Goal: Task Accomplishment & Management: Manage account settings

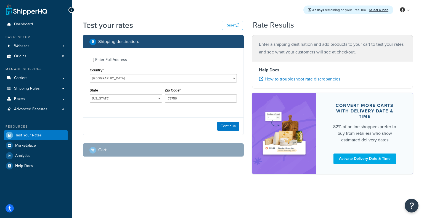
select select "[GEOGRAPHIC_DATA]"
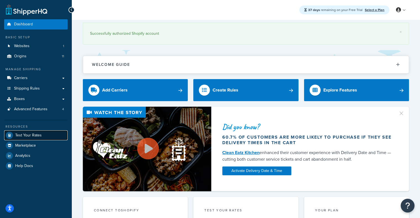
click at [25, 134] on span "Test Your Rates" at bounding box center [28, 135] width 26 height 5
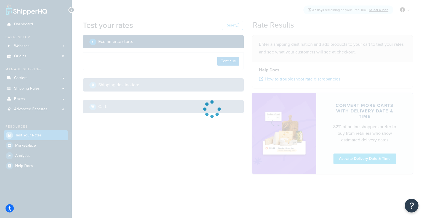
select select "TX"
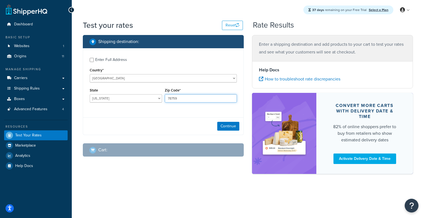
click at [187, 100] on input "78759" at bounding box center [201, 98] width 72 height 8
drag, startPoint x: 195, startPoint y: 102, endPoint x: 104, endPoint y: 99, distance: 90.8
click at [104, 99] on div "State Alabama Alaska American Samoa Arizona Arkansas Armed Forces Americas Arme…" at bounding box center [163, 97] width 150 height 20
paste input "3468"
type input "34689"
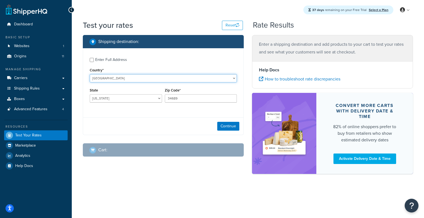
click at [150, 82] on select "United States United Kingdom Afghanistan Åland Islands Albania Algeria American…" at bounding box center [163, 78] width 147 height 8
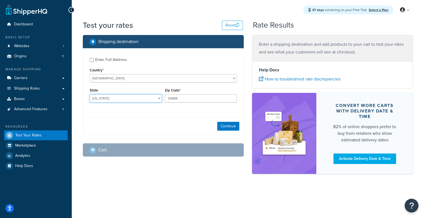
click at [140, 97] on select "Alabama Alaska American Samoa Arizona Arkansas Armed Forces Americas Armed Forc…" at bounding box center [126, 98] width 72 height 8
select select "FL"
click at [90, 95] on select "Alabama Alaska American Samoa Arizona Arkansas Armed Forces Americas Armed Forc…" at bounding box center [126, 98] width 72 height 8
click at [222, 122] on div "Continue" at bounding box center [163, 126] width 160 height 17
click at [222, 126] on button "Continue" at bounding box center [228, 126] width 22 height 9
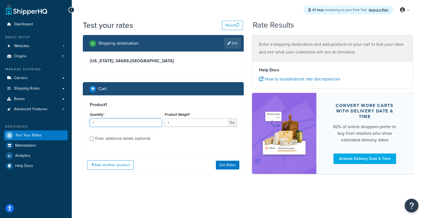
drag, startPoint x: 128, startPoint y: 126, endPoint x: 46, endPoint y: 127, distance: 82.2
click at [46, 127] on div "Dashboard Basic Setup Websites 1 Origins 11 Manage Shipping Carriers Carriers A…" at bounding box center [212, 109] width 424 height 218
type input "5"
click at [120, 138] on div "Enter additional details (optional)" at bounding box center [122, 139] width 55 height 8
click at [94, 138] on input "Enter additional details (optional)" at bounding box center [92, 139] width 4 height 4
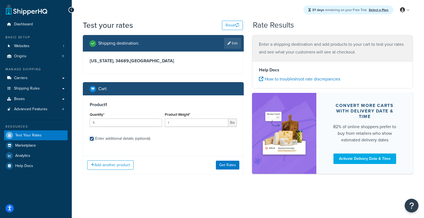
checkbox input "true"
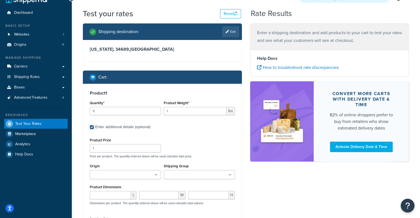
scroll to position [13, 0]
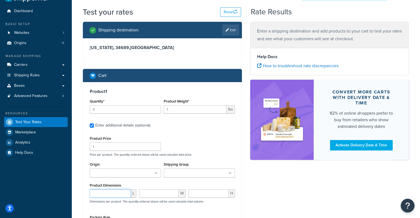
click at [110, 192] on input "number" at bounding box center [110, 194] width 41 height 8
paste input "72.7"
type input "72.7"
click at [166, 193] on input "number" at bounding box center [159, 194] width 40 height 8
paste input "72.2"
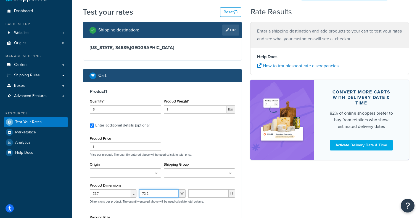
type input "72.2"
click at [209, 190] on input "number" at bounding box center [208, 194] width 40 height 8
paste input "2.4"
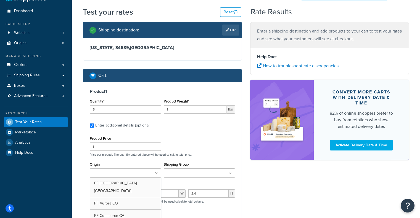
click at [126, 172] on input "Origin" at bounding box center [115, 174] width 49 height 6
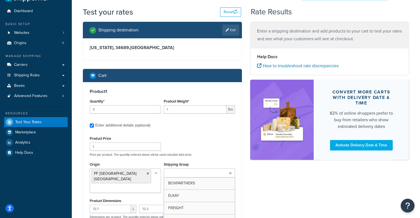
click at [232, 172] on ul at bounding box center [199, 173] width 71 height 9
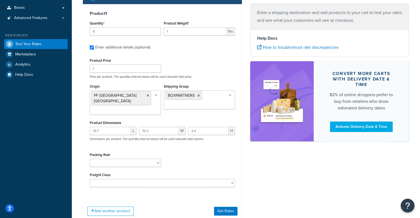
scroll to position [91, 0]
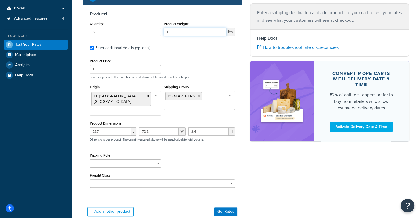
click at [190, 35] on input "1" at bounding box center [195, 32] width 63 height 8
drag, startPoint x: 206, startPoint y: 125, endPoint x: 151, endPoint y: 126, distance: 54.1
click at [151, 127] on div "72.7 L 72.2 W 2.4 H Dimensions per product. The quantity entered above will be …" at bounding box center [162, 137] width 148 height 20
paste input "60.1"
type input "2.4"
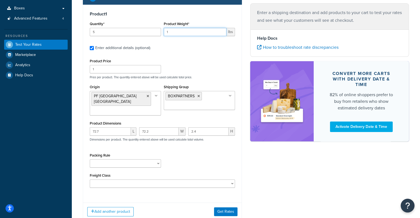
drag, startPoint x: 183, startPoint y: 33, endPoint x: 118, endPoint y: 31, distance: 64.9
click at [118, 31] on div "Quantity* 5 Product Weight* 1 lbs" at bounding box center [162, 30] width 148 height 20
paste input "60."
type input "60.1"
click at [232, 208] on button "Get Rates" at bounding box center [225, 212] width 23 height 9
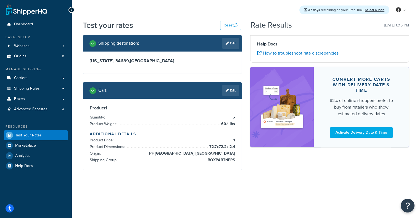
scroll to position [0, 0]
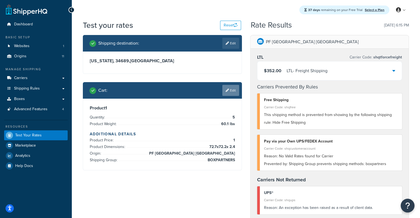
click at [234, 91] on link "Edit" at bounding box center [230, 90] width 17 height 11
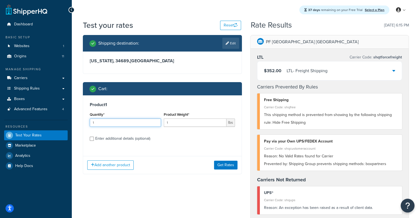
drag, startPoint x: 138, startPoint y: 127, endPoint x: 136, endPoint y: 122, distance: 5.5
click at [136, 122] on div "Quantity* 1" at bounding box center [125, 121] width 74 height 20
drag, startPoint x: 182, startPoint y: 122, endPoint x: 76, endPoint y: 127, distance: 105.3
click at [76, 127] on div "Test your rates Reset Rate Results 09/24/2025, 6:15 PM Shipping destination : E…" at bounding box center [246, 218] width 348 height 397
paste input "60."
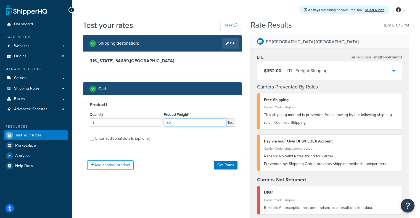
type input "60.1"
click at [103, 136] on div "Enter additional details (optional)" at bounding box center [122, 139] width 55 height 8
click at [94, 137] on input "Enter additional details (optional)" at bounding box center [92, 139] width 4 height 4
checkbox input "true"
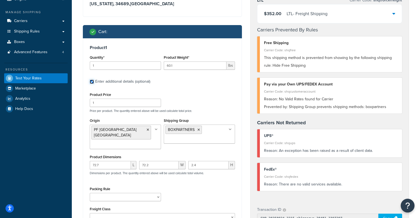
scroll to position [57, 0]
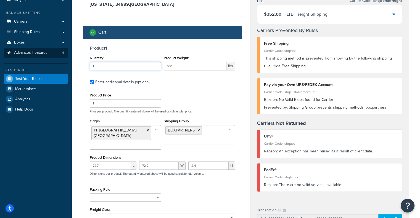
drag, startPoint x: 140, startPoint y: 63, endPoint x: 41, endPoint y: 56, distance: 99.1
click at [41, 56] on div "Dashboard Basic Setup Websites 1 Origins 11 Manage Shipping Carriers Carriers A…" at bounding box center [210, 158] width 420 height 430
type input "5"
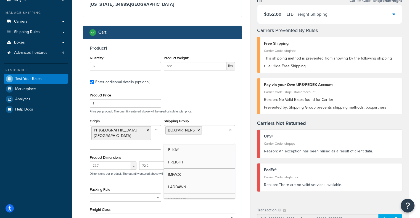
click at [212, 131] on ul "BOXPARTNERS" at bounding box center [199, 134] width 71 height 19
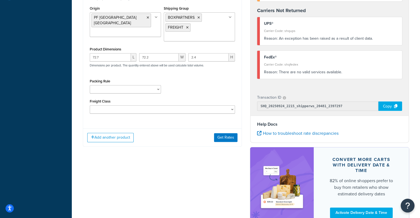
scroll to position [185, 0]
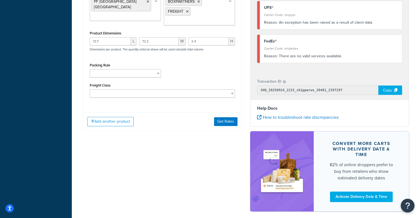
click at [226, 131] on div "Add another product Get Rates" at bounding box center [162, 122] width 158 height 18
click at [227, 121] on button "Get Rates" at bounding box center [225, 121] width 23 height 9
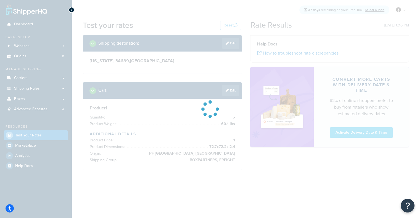
scroll to position [0, 0]
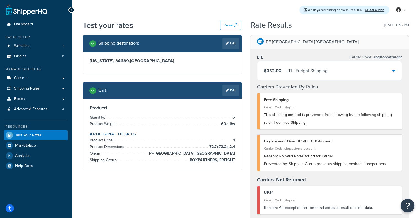
click at [298, 75] on div "LTL - Freight Shipping" at bounding box center [306, 71] width 41 height 8
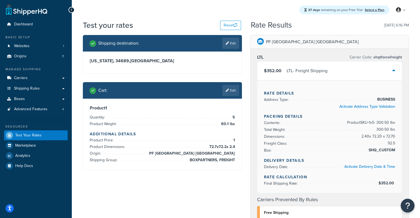
click at [298, 75] on div "LTL - Freight Shipping" at bounding box center [306, 71] width 41 height 8
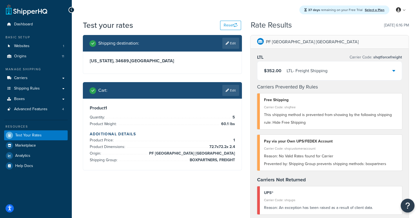
click at [298, 75] on div "LTL - Freight Shipping" at bounding box center [306, 71] width 41 height 8
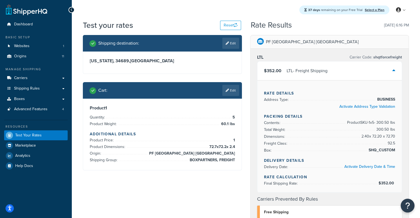
click at [298, 75] on div "LTL - Freight Shipping" at bounding box center [306, 71] width 41 height 8
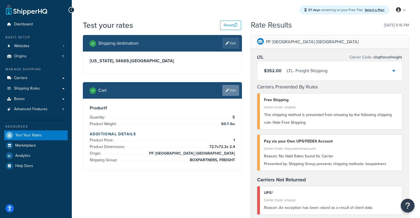
click at [224, 88] on link "Edit" at bounding box center [230, 90] width 17 height 11
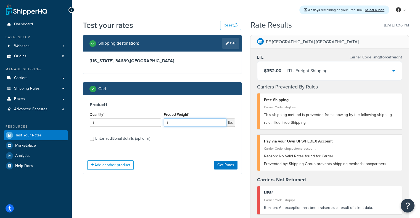
drag, startPoint x: 177, startPoint y: 126, endPoint x: 139, endPoint y: 125, distance: 38.4
click at [139, 125] on div "Quantity* 1 Product Weight* 1 lbs" at bounding box center [162, 121] width 148 height 20
click at [111, 138] on div "Enter additional details (optional)" at bounding box center [122, 139] width 55 height 8
click at [94, 138] on input "Enter additional details (optional)" at bounding box center [92, 139] width 4 height 4
checkbox input "true"
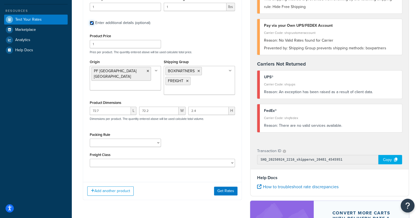
scroll to position [156, 0]
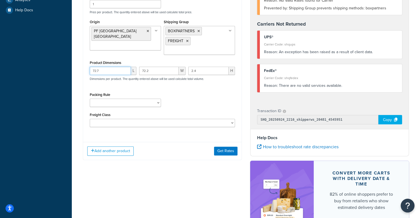
drag, startPoint x: 115, startPoint y: 68, endPoint x: 51, endPoint y: 70, distance: 63.8
click at [51, 70] on div "Dashboard Basic Setup Websites 1 Origins 11 Manage Shipping Carriers Carriers A…" at bounding box center [210, 59] width 420 height 430
drag, startPoint x: 156, startPoint y: 70, endPoint x: 96, endPoint y: 71, distance: 59.9
click at [96, 71] on div "L 72.2 W 2.4 H Dimensions per product. The quantity entered above will be used …" at bounding box center [162, 77] width 148 height 20
drag, startPoint x: 208, startPoint y: 74, endPoint x: 104, endPoint y: 74, distance: 104.0
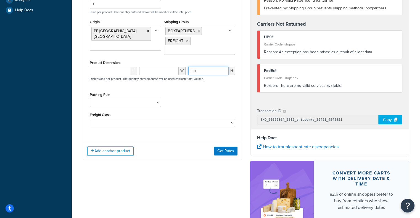
click at [104, 74] on div "L W 2.4 H Dimensions per product. The quantity entered above will be used calcu…" at bounding box center [162, 77] width 148 height 20
click at [223, 148] on button "Get Rates" at bounding box center [225, 151] width 23 height 9
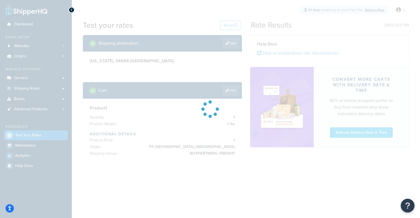
scroll to position [0, 0]
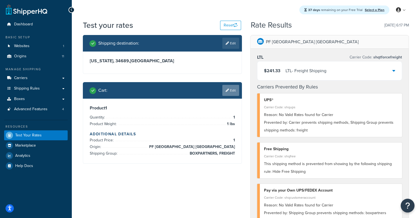
click at [233, 94] on link "Edit" at bounding box center [230, 90] width 17 height 11
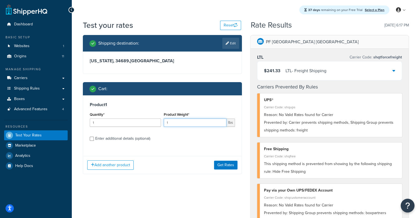
drag, startPoint x: 179, startPoint y: 121, endPoint x: 127, endPoint y: 126, distance: 52.1
click at [127, 126] on div "Quantity* 1 Product Weight* 1 lbs" at bounding box center [162, 121] width 148 height 20
drag, startPoint x: 194, startPoint y: 124, endPoint x: 133, endPoint y: 125, distance: 61.5
click at [133, 125] on div "Quantity* 1 Product Weight* 1 lbs" at bounding box center [162, 121] width 148 height 20
paste input "60."
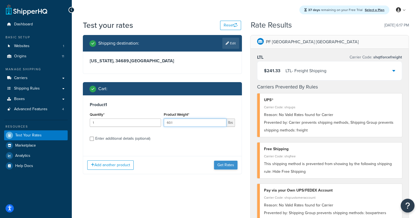
type input "60.1"
click at [230, 164] on button "Get Rates" at bounding box center [225, 165] width 23 height 9
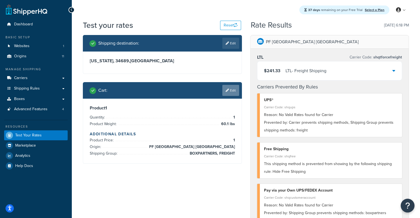
click at [233, 89] on link "Edit" at bounding box center [230, 90] width 17 height 11
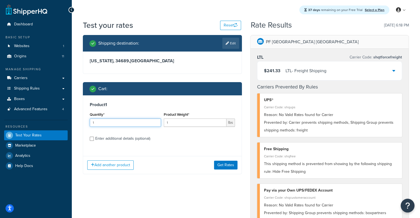
drag, startPoint x: 116, startPoint y: 122, endPoint x: 42, endPoint y: 130, distance: 74.3
type input "5"
drag, startPoint x: 184, startPoint y: 121, endPoint x: 107, endPoint y: 132, distance: 77.4
click at [107, 132] on div "Product 1 Quantity* 5 Product Weight* 1 lbs Enter additional details (optional)" at bounding box center [162, 123] width 158 height 57
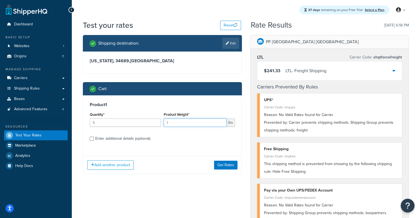
paste input "60."
type input "60.1"
click at [222, 164] on button "Get Rates" at bounding box center [225, 165] width 23 height 9
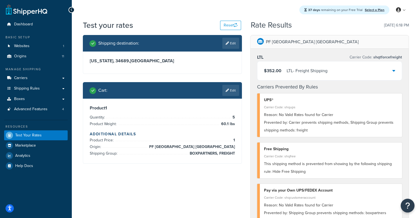
click at [305, 78] on div "$352.00 LTL - Freight Shipping" at bounding box center [329, 71] width 145 height 19
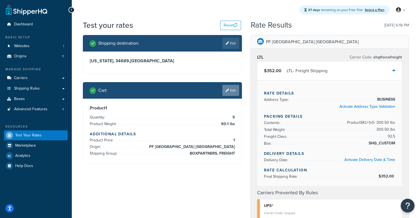
click at [238, 93] on link "Edit" at bounding box center [230, 90] width 17 height 11
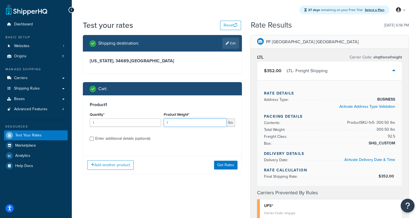
drag, startPoint x: 180, startPoint y: 123, endPoint x: 104, endPoint y: 119, distance: 76.3
click at [104, 119] on div "Quantity* 1 Product Weight* 1 lbs" at bounding box center [162, 121] width 148 height 20
paste input "60."
type input "60.1"
click at [101, 136] on div "Enter additional details (optional)" at bounding box center [122, 139] width 55 height 8
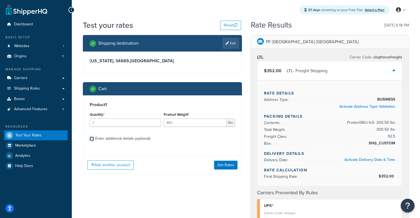
click at [94, 137] on input "Enter additional details (optional)" at bounding box center [92, 139] width 4 height 4
checkbox input "true"
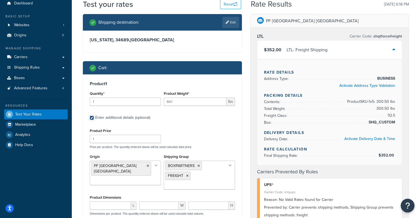
scroll to position [23, 0]
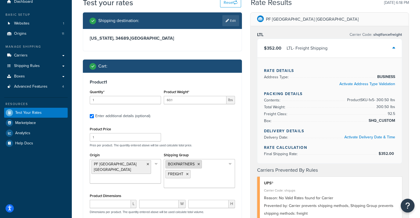
click at [199, 165] on icon at bounding box center [198, 164] width 2 height 3
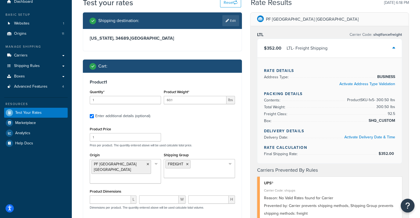
click at [202, 130] on div "Product Price 1 Price per product. The quantity entered above will be used calc…" at bounding box center [162, 137] width 148 height 22
click at [35, 78] on link "Boxes" at bounding box center [35, 76] width 63 height 10
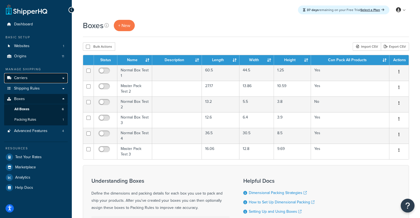
click at [25, 79] on span "Carriers" at bounding box center [21, 78] width 14 height 5
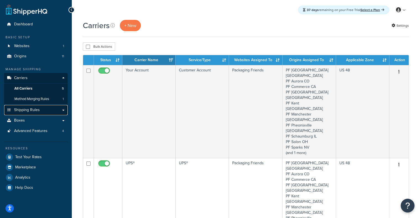
click at [26, 112] on span "Shipping Rules" at bounding box center [27, 110] width 26 height 5
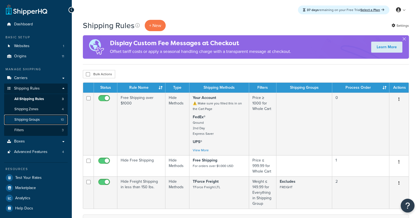
click at [40, 121] on span "Shipping Groups" at bounding box center [26, 120] width 25 height 5
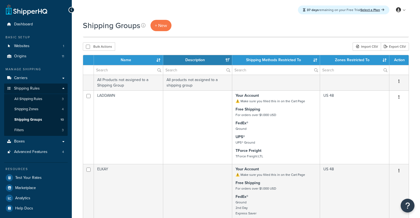
select select "15"
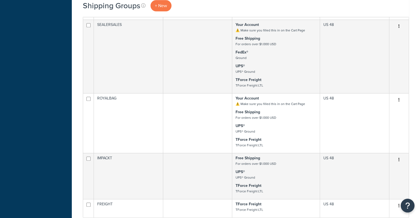
scroll to position [506, 0]
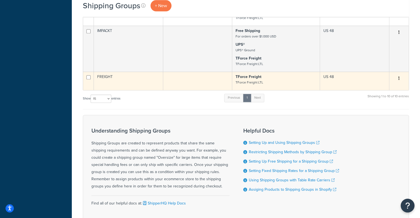
click at [183, 89] on td at bounding box center [197, 81] width 69 height 18
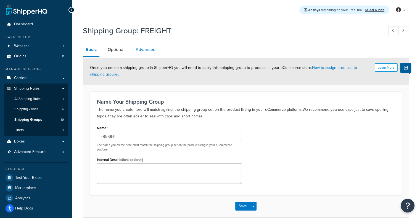
click at [143, 52] on link "Advanced" at bounding box center [145, 49] width 25 height 13
select select "92.5"
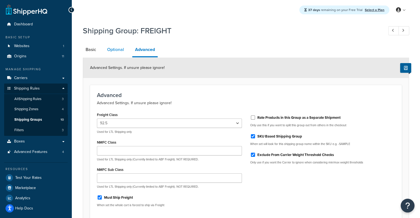
click at [113, 44] on link "Optional" at bounding box center [115, 49] width 22 height 13
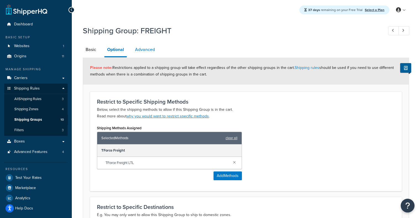
click at [135, 44] on link "Advanced" at bounding box center [144, 49] width 25 height 13
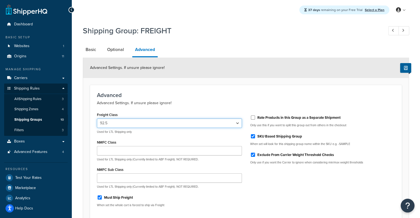
click at [240, 124] on select "50 55 60 65 70 77.5 85 92.5 100 110 125 150 175 200 250 300 400 500" at bounding box center [169, 123] width 145 height 9
select select "55"
click at [97, 119] on select "50 55 60 65 70 77.5 85 92.5 100 110 125 150 175 200 250 300 400 500" at bounding box center [169, 123] width 145 height 9
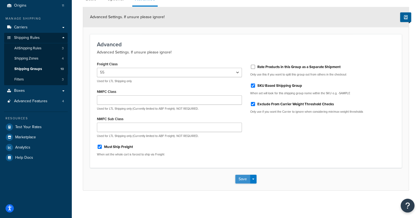
click at [237, 179] on button "Save" at bounding box center [242, 179] width 15 height 9
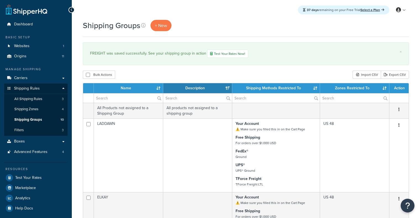
select select "15"
drag, startPoint x: 0, startPoint y: 0, endPoint x: 41, endPoint y: 174, distance: 178.9
click at [41, 174] on link "Test Your Rates" at bounding box center [35, 178] width 63 height 10
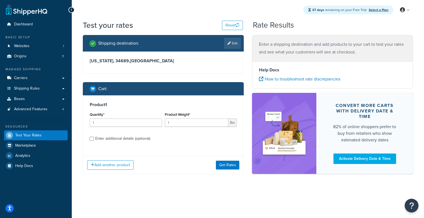
click at [105, 139] on div "Enter additional details (optional)" at bounding box center [122, 139] width 55 height 8
click at [94, 139] on input "Enter additional details (optional)" at bounding box center [92, 139] width 4 height 4
checkbox input "true"
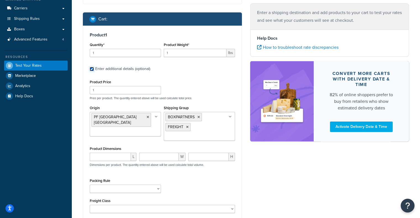
scroll to position [69, 0]
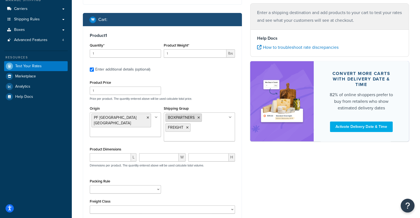
click at [196, 119] on li "BOXPARTNERS" at bounding box center [183, 118] width 36 height 8
click at [197, 119] on icon at bounding box center [198, 117] width 2 height 3
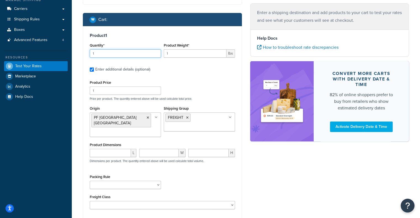
drag, startPoint x: 126, startPoint y: 51, endPoint x: 29, endPoint y: 50, distance: 97.1
click at [29, 50] on div "Dashboard Basic Setup Websites 1 Origins 11 Manage Shipping Carriers Carriers A…" at bounding box center [210, 105] width 420 height 348
type input "5"
click at [203, 53] on input "1" at bounding box center [195, 53] width 63 height 8
drag, startPoint x: 196, startPoint y: 55, endPoint x: 135, endPoint y: 55, distance: 61.0
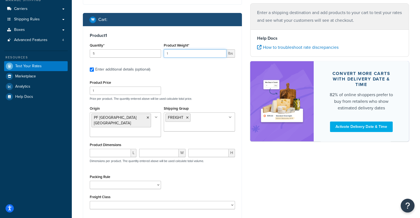
click at [135, 55] on div "Quantity* 5 Product Weight* 1 lbs" at bounding box center [162, 52] width 148 height 20
paste input "60."
type input "60.1"
click at [112, 149] on input "number" at bounding box center [110, 153] width 41 height 8
paste input "72.7"
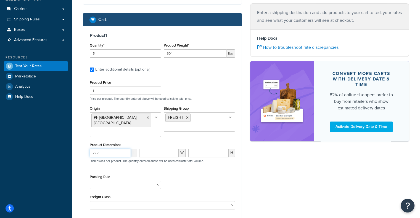
type input "72.7"
click at [167, 150] on input "number" at bounding box center [159, 153] width 40 height 8
paste input "72.2"
type input "72.2"
click at [213, 151] on input "number" at bounding box center [208, 153] width 40 height 8
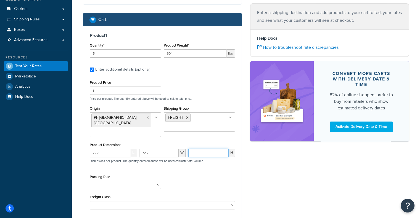
paste input "2.4"
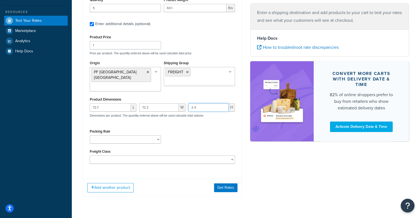
scroll to position [117, 0]
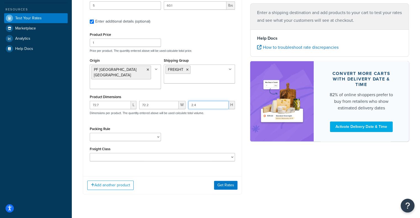
type input "2.4"
click at [226, 176] on div "Add another product Get Rates" at bounding box center [162, 185] width 158 height 18
click at [222, 181] on button "Get Rates" at bounding box center [225, 185] width 23 height 9
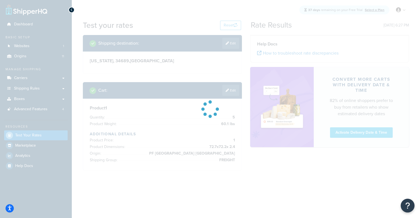
scroll to position [0, 0]
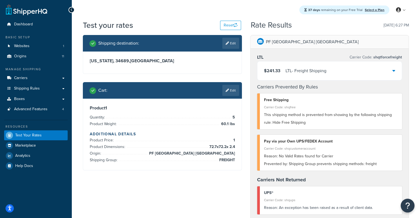
click at [283, 73] on div "$241.33 LTL - Freight Shipping" at bounding box center [295, 71] width 62 height 8
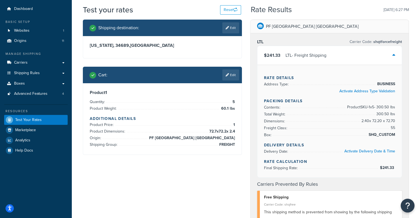
scroll to position [21, 0]
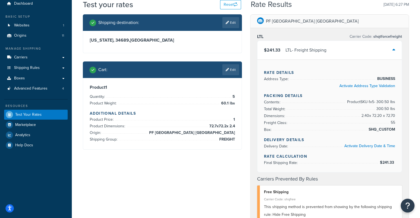
click at [352, 57] on div "$241.33 LTL - Freight Shipping" at bounding box center [329, 50] width 145 height 19
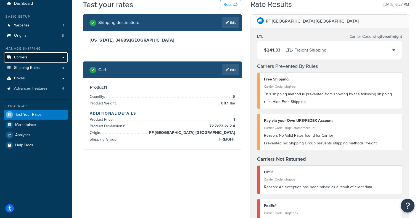
click at [49, 57] on link "Carriers" at bounding box center [35, 57] width 63 height 10
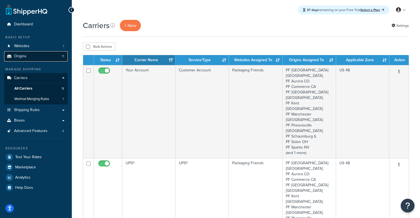
click at [50, 60] on link "Origins 11" at bounding box center [35, 56] width 63 height 10
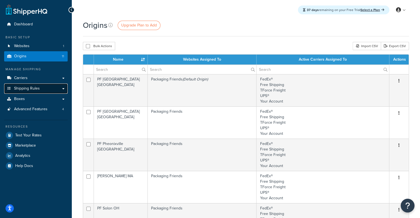
click at [37, 86] on span "Shipping Rules" at bounding box center [27, 88] width 26 height 5
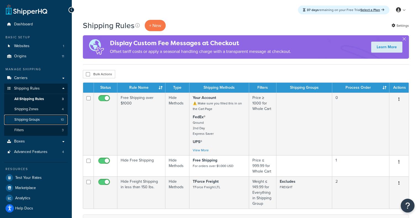
click at [33, 123] on link "Shipping Groups 10" at bounding box center [35, 120] width 63 height 10
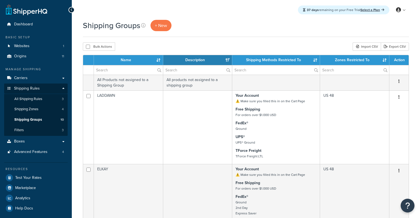
select select "15"
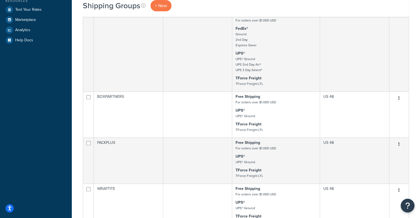
scroll to position [192, 0]
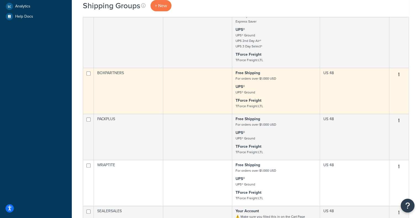
click at [135, 90] on td "BOXPARTNERS" at bounding box center [128, 91] width 69 height 46
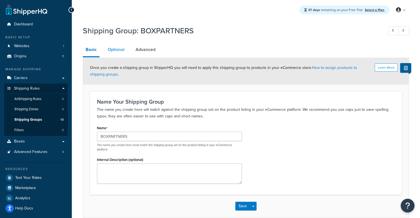
click at [107, 48] on link "Optional" at bounding box center [116, 49] width 22 height 13
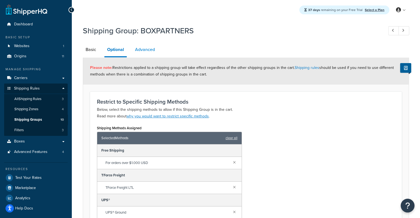
click at [133, 48] on link "Advanced" at bounding box center [144, 49] width 25 height 13
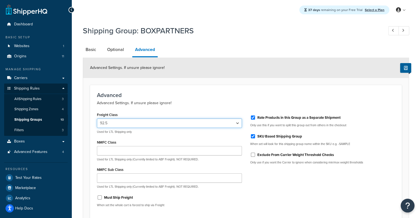
click at [219, 121] on select "50 55 60 65 70 77.5 85 92.5 100 110 125 150 175 200 250 300 400 500" at bounding box center [169, 123] width 145 height 9
click at [97, 119] on select "50 55 60 65 70 77.5 85 92.5 100 110 125 150 175 200 250 300 400 500" at bounding box center [169, 123] width 145 height 9
click at [156, 118] on div "Freight Class 50 55 60 65 70 77.5 85 92.5 100 110 125 150 175 200 250 300 400 5…" at bounding box center [169, 122] width 145 height 23
click at [157, 124] on select "50 55 60 65 70 77.5 85 92.5 100 110 125 150 175 200 250 300 400 500" at bounding box center [169, 123] width 145 height 9
select select "55"
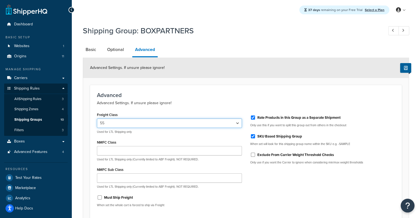
click at [97, 119] on select "50 55 60 65 70 77.5 85 92.5 100 110 125 150 175 200 250 300 400 500" at bounding box center [169, 123] width 145 height 9
click at [124, 126] on select "50 55 60 65 70 77.5 85 92.5 100 110 125 150 175 200 250 300 400 500" at bounding box center [169, 123] width 145 height 9
click at [132, 124] on select "50 55 60 65 70 77.5 85 92.5 100 110 125 150 175 200 250 300 400 500" at bounding box center [169, 123] width 145 height 9
click at [97, 119] on select "50 55 60 65 70 77.5 85 92.5 100 110 125 150 175 200 250 300 400 500" at bounding box center [169, 123] width 145 height 9
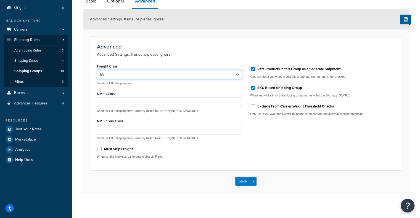
scroll to position [51, 0]
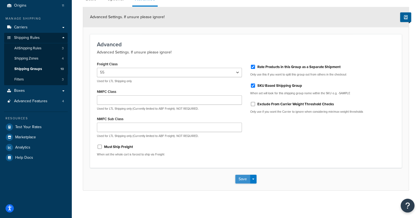
click at [240, 177] on button "Save" at bounding box center [242, 179] width 15 height 9
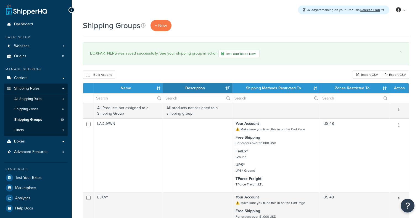
select select "15"
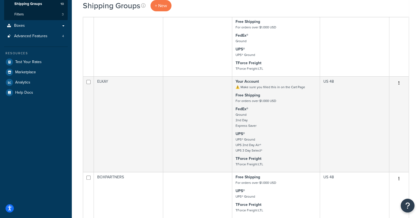
scroll to position [6, 0]
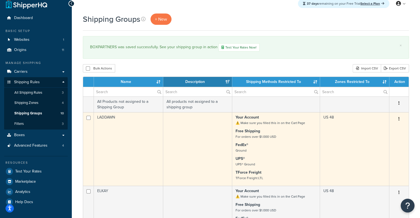
click at [162, 132] on td "LADDAWN" at bounding box center [128, 149] width 69 height 74
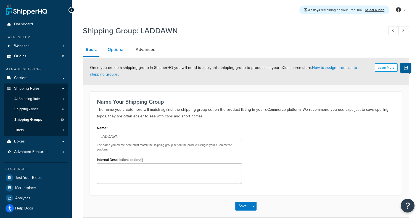
click at [119, 48] on link "Optional" at bounding box center [116, 49] width 22 height 13
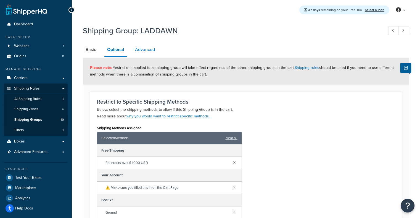
click at [144, 47] on link "Advanced" at bounding box center [144, 49] width 25 height 13
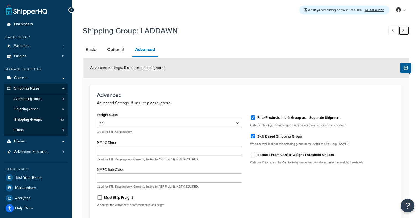
click at [409, 33] on link at bounding box center [403, 30] width 11 height 9
click at [402, 28] on link at bounding box center [403, 30] width 11 height 9
click at [404, 28] on link at bounding box center [403, 30] width 11 height 9
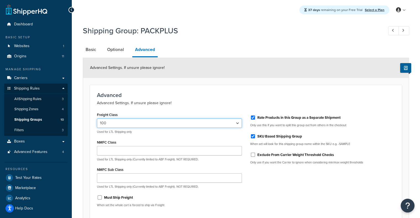
click at [211, 123] on select "50 55 60 65 70 77.5 85 92.5 100 110 125 150 175 200 250 300 400 500" at bounding box center [169, 123] width 145 height 9
select select "55"
click at [97, 119] on select "50 55 60 65 70 77.5 85 92.5 100 110 125 150 175 200 250 300 400 500" at bounding box center [169, 123] width 145 height 9
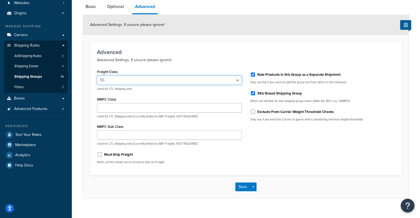
scroll to position [43, 0]
click at [182, 80] on select "50 55 60 65 70 77.5 85 92.5 100 110 125 150 175 200 250 300 400 500" at bounding box center [169, 80] width 145 height 9
click at [220, 50] on h3 "Advanced" at bounding box center [246, 52] width 298 height 6
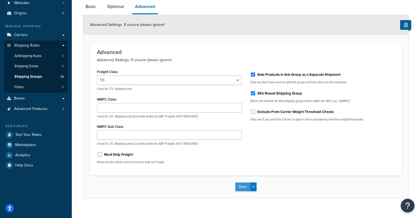
click at [242, 189] on button "Save" at bounding box center [242, 187] width 15 height 9
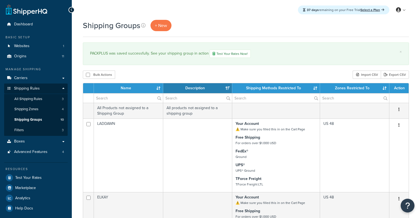
select select "15"
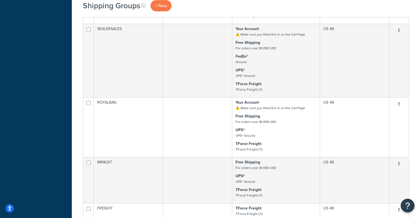
scroll to position [396, 0]
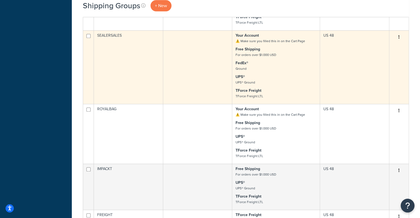
click at [163, 87] on td at bounding box center [197, 67] width 69 height 74
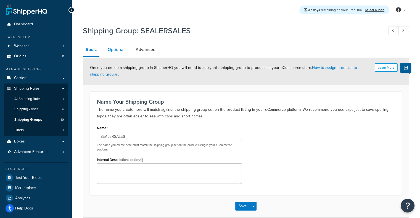
click at [109, 54] on link "Optional" at bounding box center [116, 49] width 22 height 13
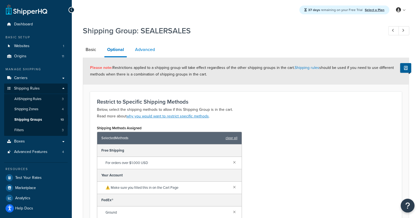
click at [154, 49] on link "Advanced" at bounding box center [144, 49] width 25 height 13
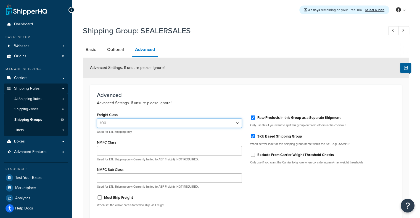
click at [158, 126] on select "50 55 60 65 70 77.5 85 92.5 100 110 125 150 175 200 250 300 400 500" at bounding box center [169, 123] width 145 height 9
click at [97, 119] on select "50 55 60 65 70 77.5 85 92.5 100 110 125 150 175 200 250 300 400 500" at bounding box center [169, 123] width 145 height 9
click at [161, 120] on select "50 55 60 65 70 77.5 85 92.5 100 110 125 150 175 200 250 300 400 500" at bounding box center [169, 123] width 145 height 9
click at [97, 119] on select "50 55 60 65 70 77.5 85 92.5 100 110 125 150 175 200 250 300 400 500" at bounding box center [169, 123] width 145 height 9
click at [176, 119] on select "50 55 60 65 70 77.5 85 92.5 100 110 125 150 175 200 250 300 400 500" at bounding box center [169, 123] width 145 height 9
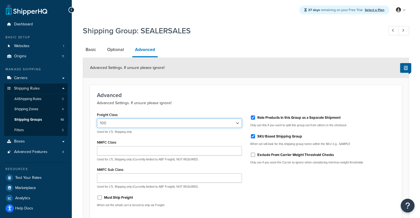
select select "55"
click at [97, 119] on select "50 55 60 65 70 77.5 85 92.5 100 110 125 150 175 200 250 300 400 500" at bounding box center [169, 123] width 145 height 9
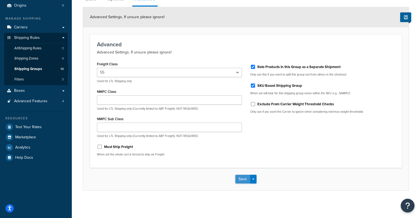
click at [238, 179] on button "Save" at bounding box center [242, 179] width 15 height 9
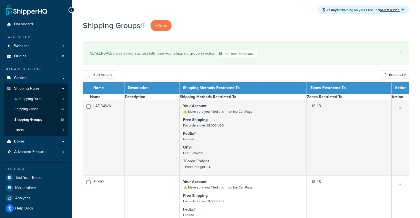
select select "15"
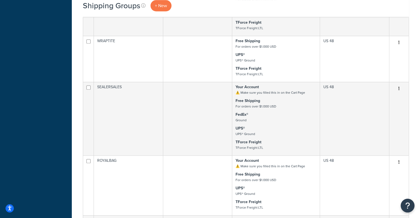
scroll to position [340, 0]
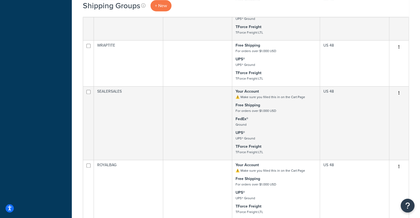
drag, startPoint x: 423, startPoint y: 34, endPoint x: 423, endPoint y: 123, distance: 88.9
click at [419, 123] on html "Press Alt+1 for screen-reader mode, Alt+0 to cancel Accessibility Screen-Reader…" at bounding box center [210, 55] width 420 height 791
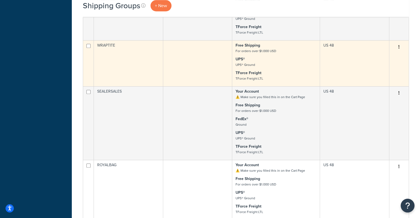
click at [139, 76] on td "WRAPTITE" at bounding box center [128, 63] width 69 height 46
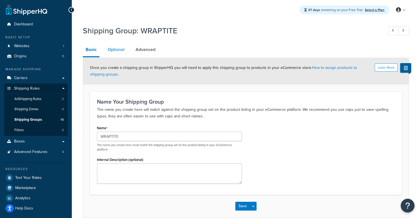
click at [110, 54] on link "Optional" at bounding box center [116, 49] width 22 height 13
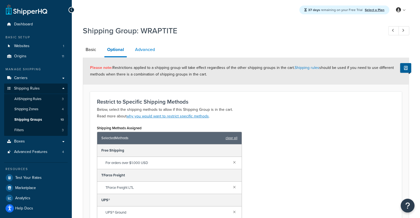
click at [142, 52] on link "Advanced" at bounding box center [144, 49] width 25 height 13
select select "55"
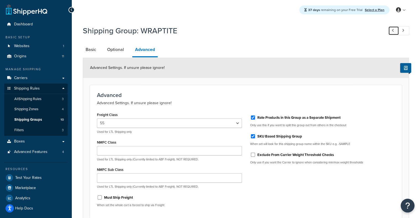
click at [393, 28] on link at bounding box center [393, 30] width 11 height 9
click at [390, 31] on link at bounding box center [393, 30] width 11 height 9
click at [407, 33] on link at bounding box center [403, 30] width 11 height 9
click at [401, 34] on link at bounding box center [403, 30] width 11 height 9
click at [401, 30] on link at bounding box center [403, 30] width 11 height 9
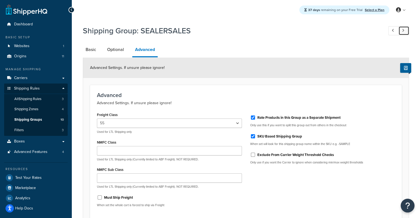
click at [402, 32] on icon at bounding box center [403, 31] width 2 height 4
click at [403, 28] on link at bounding box center [403, 30] width 11 height 9
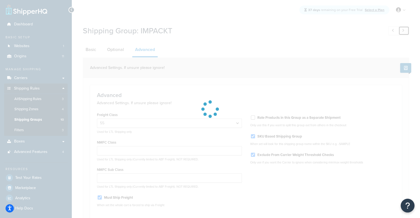
checkbox input "true"
checkbox input "false"
checkbox input "true"
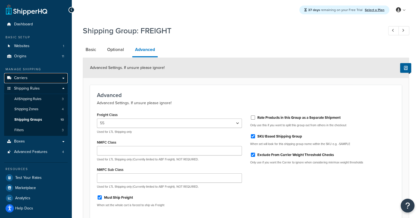
click at [37, 83] on link "Carriers" at bounding box center [35, 78] width 63 height 10
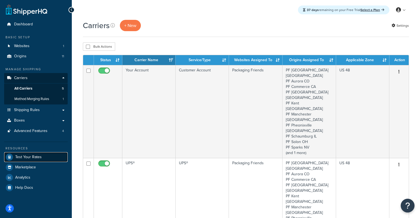
click at [22, 158] on span "Test Your Rates" at bounding box center [28, 157] width 26 height 5
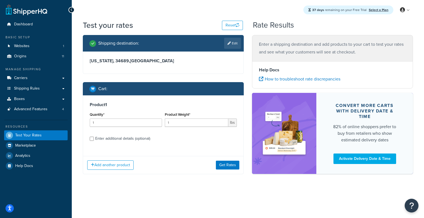
click at [118, 142] on div "Enter additional details (optional)" at bounding box center [122, 139] width 55 height 8
click at [94, 141] on input "Enter additional details (optional)" at bounding box center [92, 139] width 4 height 4
checkbox input "true"
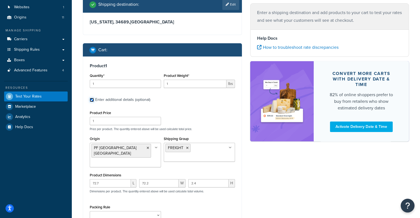
scroll to position [39, 0]
drag, startPoint x: 117, startPoint y: 178, endPoint x: 38, endPoint y: 167, distance: 80.2
click at [38, 167] on div "Dashboard Basic Setup Websites 1 Origins 11 Manage Shipping Carriers Carriers A…" at bounding box center [210, 135] width 420 height 348
paste input "45"
type input "45.7"
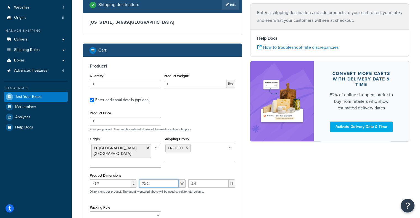
drag, startPoint x: 160, startPoint y: 176, endPoint x: 115, endPoint y: 169, distance: 46.4
click at [115, 172] on div "Product Dimensions 45.7 L 72.2 W 2.4 H Dimensions per product. The quantity ent…" at bounding box center [162, 186] width 145 height 28
paste input "45.7"
type input "45.7"
drag, startPoint x: 208, startPoint y: 179, endPoint x: 173, endPoint y: 177, distance: 34.3
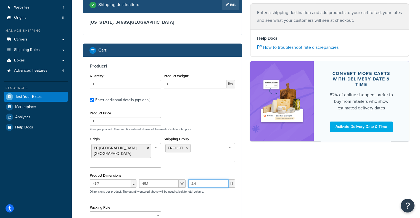
click at [173, 180] on div "45.7 L 45.7 W 2.4 H Dimensions per product. The quantity entered above will be …" at bounding box center [162, 190] width 148 height 20
paste input "7.2"
type input "7.2"
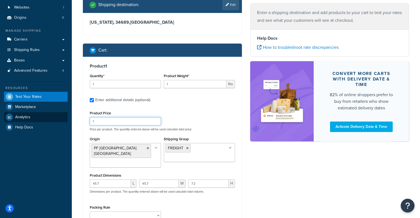
drag, startPoint x: 123, startPoint y: 121, endPoint x: 60, endPoint y: 118, distance: 63.3
click at [60, 118] on div "Dashboard Basic Setup Websites 1 Origins 11 Manage Shipping Carriers Carriers A…" at bounding box center [210, 135] width 420 height 348
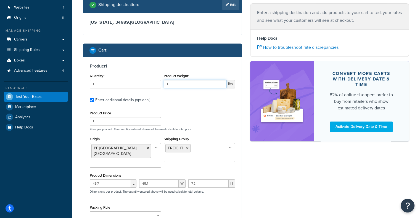
drag, startPoint x: 177, startPoint y: 83, endPoint x: 127, endPoint y: 79, distance: 50.1
click at [127, 79] on div "Quantity* 1 Product Weight* 1 lbs" at bounding box center [162, 82] width 148 height 20
paste input "40.8"
type input "40.8"
click at [111, 86] on input "1" at bounding box center [125, 84] width 71 height 8
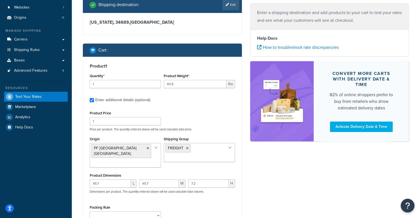
drag, startPoint x: 184, startPoint y: 150, endPoint x: 194, endPoint y: 150, distance: 9.7
click at [194, 150] on ul "FREIGHT" at bounding box center [199, 152] width 71 height 19
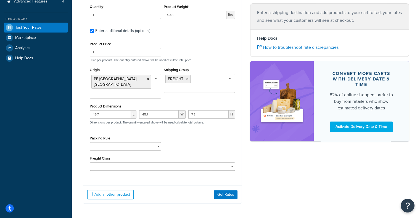
scroll to position [108, 0]
click at [217, 190] on button "Get Rates" at bounding box center [225, 194] width 23 height 9
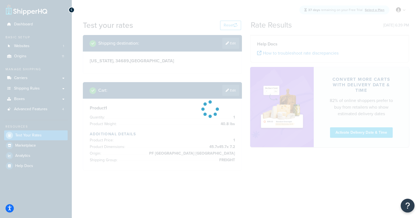
scroll to position [0, 0]
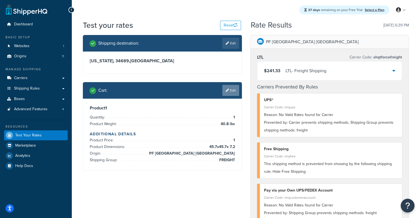
click at [232, 89] on link "Edit" at bounding box center [230, 90] width 17 height 11
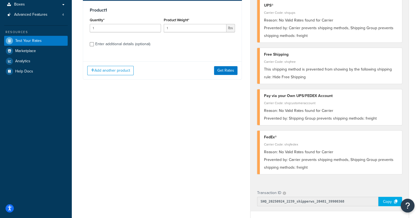
scroll to position [78, 0]
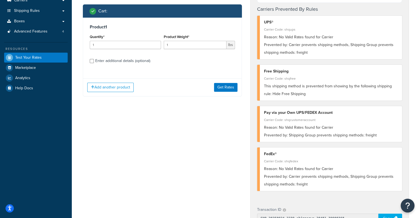
click at [135, 60] on div "Enter additional details (optional)" at bounding box center [122, 61] width 55 height 8
click at [94, 60] on input "Enter additional details (optional)" at bounding box center [92, 61] width 4 height 4
checkbox input "true"
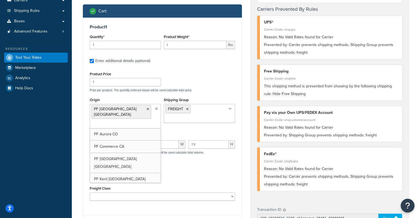
click at [155, 107] on ul "PF [GEOGRAPHIC_DATA] [GEOGRAPHIC_DATA]" at bounding box center [125, 116] width 71 height 25
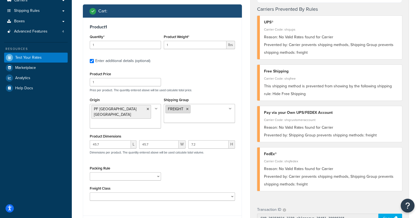
click at [186, 110] on icon at bounding box center [187, 109] width 2 height 3
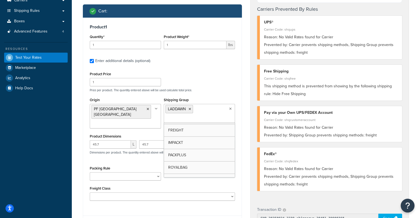
scroll to position [18, 0]
click at [228, 84] on div "Product Price 1 Price per product. The quantity entered above will be used calc…" at bounding box center [162, 81] width 148 height 22
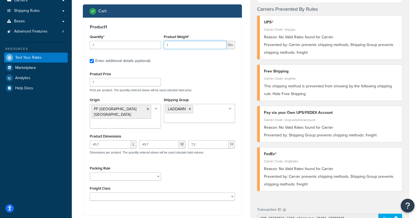
drag, startPoint x: 190, startPoint y: 49, endPoint x: 137, endPoint y: 42, distance: 53.6
click at [137, 42] on div "Quantity* 1 Product Weight* 1 lbs" at bounding box center [162, 43] width 148 height 20
paste input "40.8"
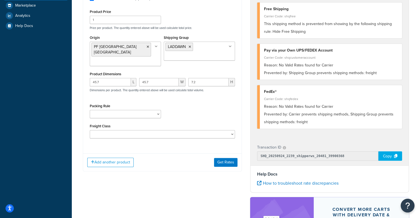
scroll to position [140, 0]
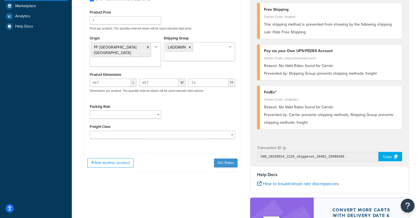
type input "40.8"
click at [227, 159] on button "Get Rates" at bounding box center [225, 163] width 23 height 9
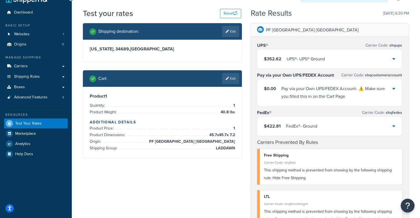
scroll to position [12, 0]
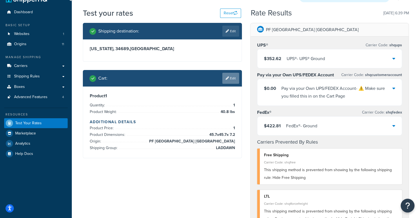
click at [236, 76] on link "Edit" at bounding box center [230, 78] width 17 height 11
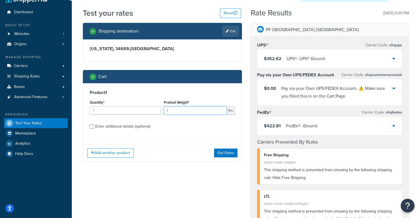
click at [177, 111] on input "1" at bounding box center [195, 111] width 63 height 8
paste input "40.8"
drag, startPoint x: 182, startPoint y: 112, endPoint x: 136, endPoint y: 107, distance: 46.1
click at [136, 107] on div "Quantity* 1 Product Weight* 140.8 lbs" at bounding box center [162, 109] width 148 height 20
paste input "number"
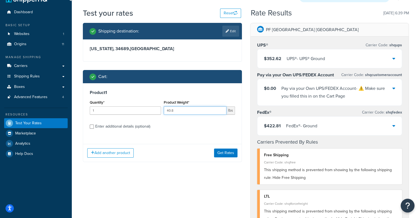
type input "40.8"
drag, startPoint x: 116, startPoint y: 112, endPoint x: 57, endPoint y: 105, distance: 60.0
click at [57, 105] on div "Dashboard Basic Setup Websites 1 Origins 11 Manage Shipping Carriers Carriers A…" at bounding box center [210, 202] width 420 height 428
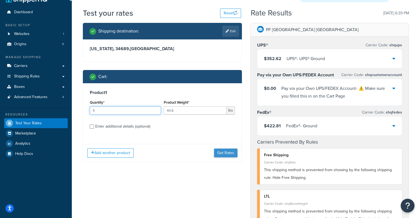
type input "5"
click at [232, 155] on button "Get Rates" at bounding box center [225, 153] width 23 height 9
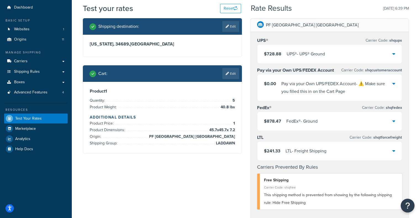
scroll to position [17, 0]
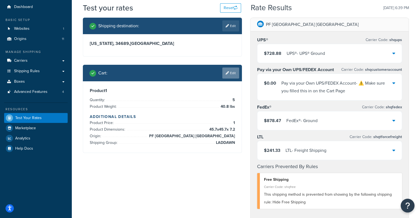
click at [229, 74] on link "Edit" at bounding box center [230, 73] width 17 height 11
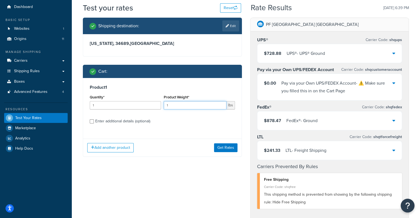
drag, startPoint x: 209, startPoint y: 107, endPoint x: 110, endPoint y: 96, distance: 99.2
click at [110, 96] on div "Quantity* 1 Product Weight* 1 lbs" at bounding box center [162, 104] width 148 height 20
paste input "40.8"
type input "40.8"
drag, startPoint x: 126, startPoint y: 109, endPoint x: 60, endPoint y: 100, distance: 66.5
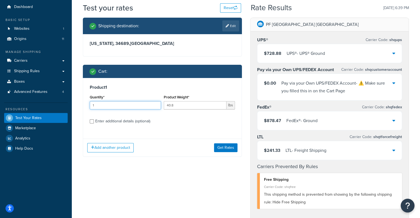
click at [60, 100] on div "Dashboard Basic Setup Websites 1 Origins 11 Manage Shipping Carriers Carriers A…" at bounding box center [210, 187] width 420 height 408
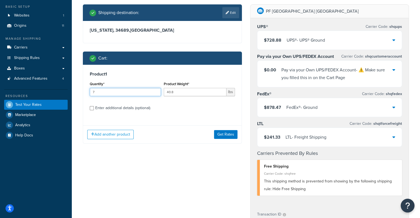
scroll to position [30, 0]
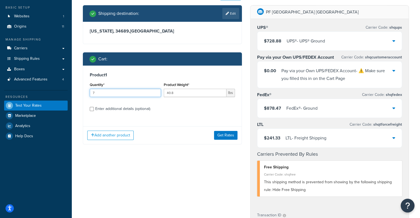
drag, startPoint x: 118, startPoint y: 94, endPoint x: 54, endPoint y: 86, distance: 64.8
click at [54, 86] on div "Dashboard Basic Setup Websites 1 Origins 11 Manage Shipping Carriers Carriers A…" at bounding box center [210, 174] width 420 height 408
type input "3"
click at [227, 138] on button "Get Rates" at bounding box center [225, 135] width 23 height 9
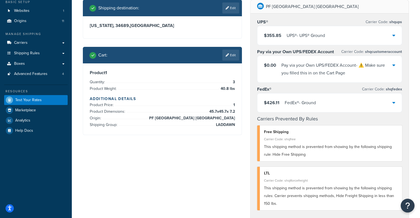
scroll to position [35, 0]
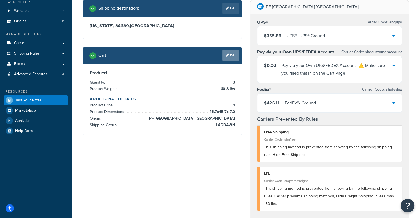
click at [226, 56] on icon at bounding box center [226, 55] width 3 height 3
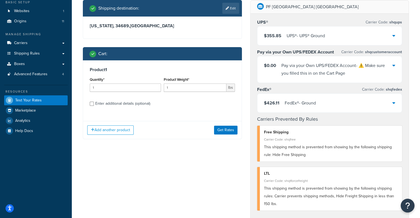
click at [132, 103] on div "Enter additional details (optional)" at bounding box center [122, 104] width 55 height 8
click at [94, 103] on input "Enter additional details (optional)" at bounding box center [92, 104] width 4 height 4
checkbox input "true"
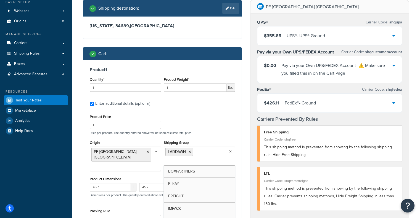
click at [209, 159] on input "Shipping Group" at bounding box center [189, 162] width 49 height 6
drag, startPoint x: 235, startPoint y: 181, endPoint x: 233, endPoint y: 185, distance: 4.8
click at [233, 185] on div "BOXPARTNERS ELKAY FREIGHT IMPACKT PACKPLUS ROYALBAG SEALERSALES WRAPTITE" at bounding box center [199, 192] width 71 height 55
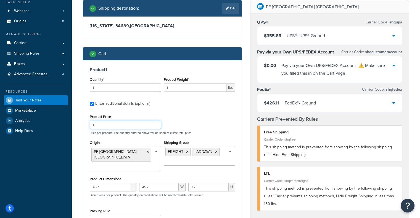
click at [237, 128] on div "Product 1 Quantity* 1 Product Weight* 1 lbs Enter additional details (optional)…" at bounding box center [162, 157] width 158 height 194
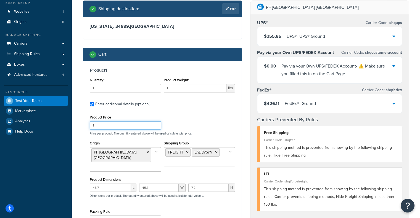
scroll to position [133, 0]
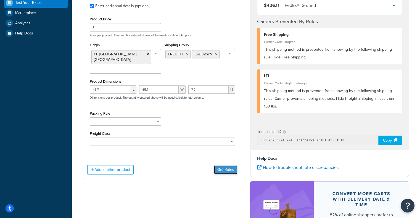
click at [224, 166] on button "Get Rates" at bounding box center [225, 170] width 23 height 9
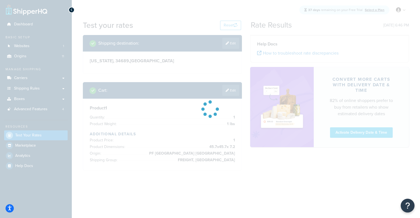
scroll to position [0, 0]
click at [420, 71] on html "Accessibility Screen-Reader Guide, Feedback, and Issue Reporting | New window S…" at bounding box center [210, 109] width 420 height 218
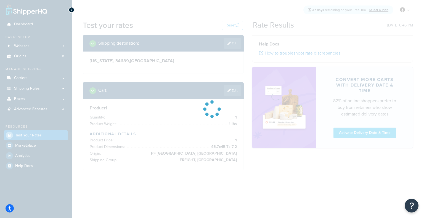
click at [424, 74] on div at bounding box center [212, 109] width 424 height 218
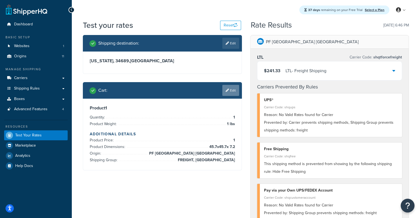
click at [230, 88] on link "Edit" at bounding box center [230, 90] width 17 height 11
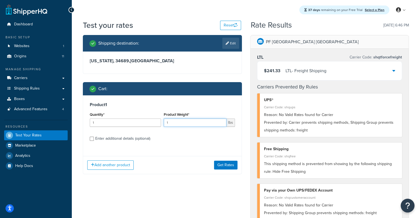
drag, startPoint x: 182, startPoint y: 124, endPoint x: 156, endPoint y: 122, distance: 26.1
click at [156, 122] on div "Quantity* 1 Product Weight* 1 lbs" at bounding box center [162, 121] width 148 height 20
click at [332, 74] on div "$241.33 LTL - Freight Shipping" at bounding box center [329, 71] width 145 height 19
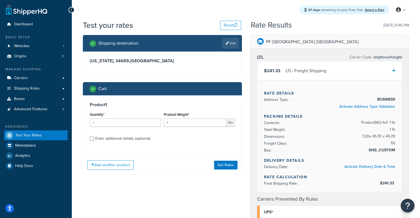
click at [332, 74] on div "$241.33 LTL - Freight Shipping" at bounding box center [329, 71] width 145 height 19
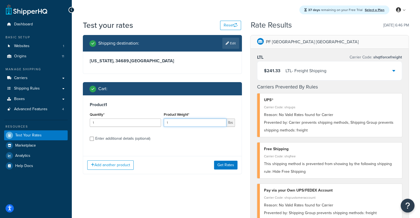
drag, startPoint x: 189, startPoint y: 125, endPoint x: 131, endPoint y: 121, distance: 58.1
click at [131, 121] on div "Quantity* 1 Product Weight* 1 lbs" at bounding box center [162, 121] width 148 height 20
click at [289, 74] on div "LTL - Freight Shipping" at bounding box center [305, 71] width 41 height 8
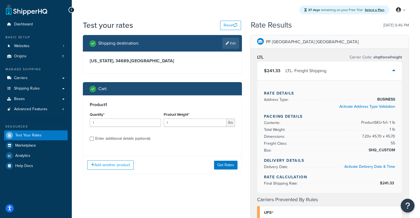
click at [289, 74] on div "LTL - Freight Shipping" at bounding box center [305, 71] width 41 height 8
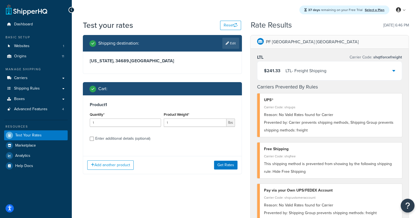
click at [114, 138] on div "Enter additional details (optional)" at bounding box center [122, 139] width 55 height 8
click at [94, 138] on input "Enter additional details (optional)" at bounding box center [92, 139] width 4 height 4
checkbox input "true"
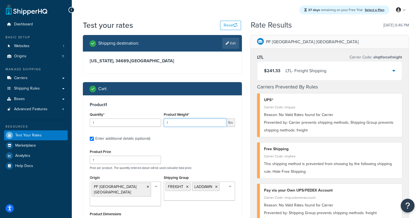
drag, startPoint x: 196, startPoint y: 126, endPoint x: 132, endPoint y: 113, distance: 64.5
click at [132, 113] on div "Quantity* 1 Product Weight* 1 lbs" at bounding box center [162, 121] width 148 height 20
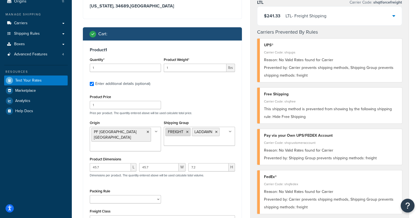
click at [187, 133] on icon at bounding box center [187, 132] width 2 height 3
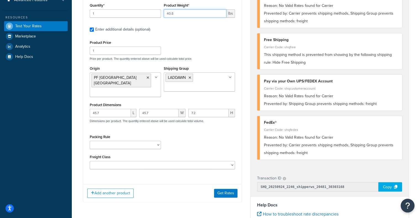
scroll to position [115, 0]
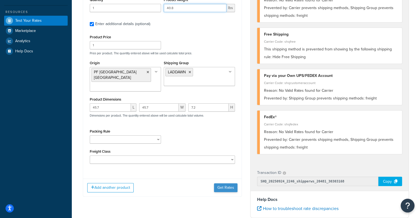
type input "40.8"
click at [228, 186] on button "Get Rates" at bounding box center [225, 188] width 23 height 9
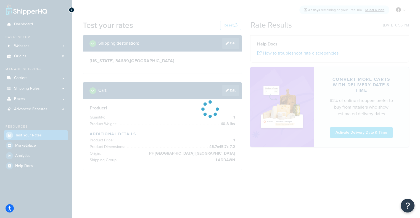
scroll to position [0, 0]
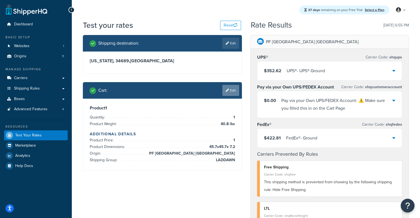
click at [225, 90] on icon at bounding box center [226, 90] width 3 height 3
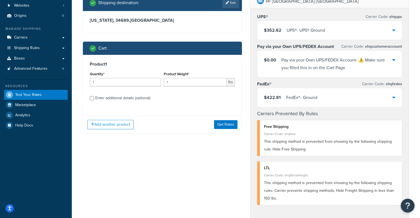
scroll to position [50, 0]
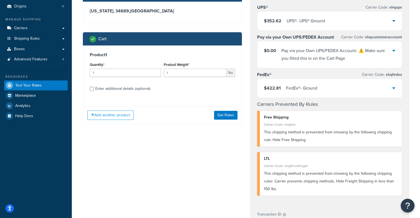
click at [127, 90] on div "Enter additional details (optional)" at bounding box center [122, 89] width 55 height 8
click at [94, 90] on input "Enter additional details (optional)" at bounding box center [92, 89] width 4 height 4
checkbox input "true"
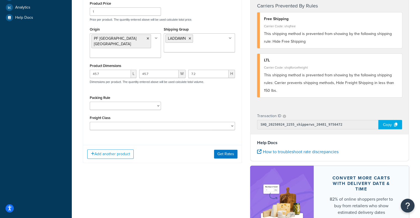
scroll to position [156, 0]
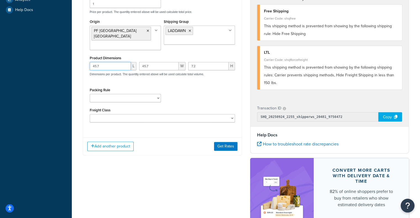
click at [105, 64] on input "45.7" at bounding box center [110, 66] width 41 height 8
drag, startPoint x: 105, startPoint y: 64, endPoint x: 44, endPoint y: 61, distance: 60.8
click at [44, 61] on div "Dashboard Basic Setup Websites 1 Origins 11 Manage Shipping Carriers Carriers A…" at bounding box center [210, 58] width 420 height 428
drag, startPoint x: 152, startPoint y: 58, endPoint x: 114, endPoint y: 58, distance: 38.1
click at [114, 62] on div "L 45.7 W 7.2 H Dimensions per product. The quantity entered above will be used …" at bounding box center [162, 72] width 148 height 20
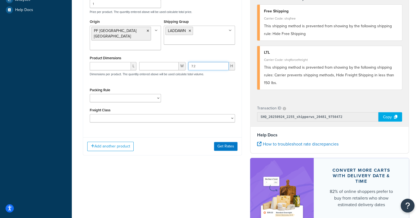
drag, startPoint x: 200, startPoint y: 63, endPoint x: 147, endPoint y: 55, distance: 53.6
click at [147, 55] on div "Product Dimensions L W 7.2 H Dimensions per product. The quantity entered above…" at bounding box center [162, 68] width 145 height 28
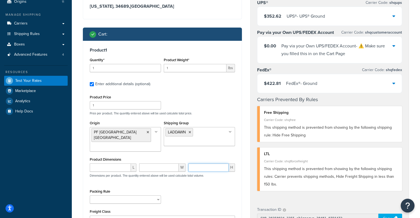
scroll to position [52, 0]
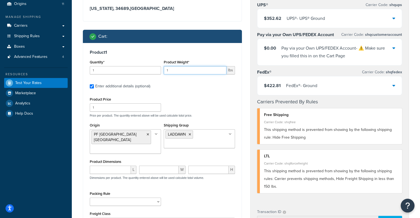
drag, startPoint x: 188, startPoint y: 70, endPoint x: 118, endPoint y: 66, distance: 70.2
click at [118, 66] on div "Quantity* 1 Product Weight* 1 lbs" at bounding box center [162, 69] width 148 height 20
type input "40.8"
click at [397, 82] on div "$422.81 FedEx® - Ground" at bounding box center [329, 85] width 145 height 19
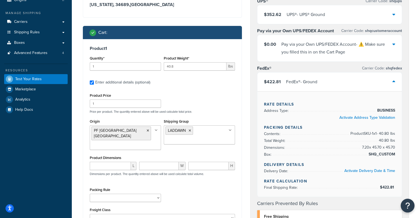
scroll to position [55, 0]
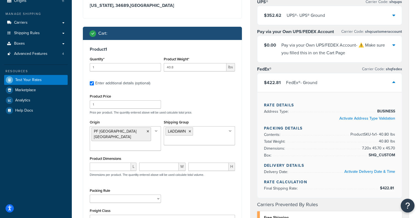
click at [349, 85] on div "$422.81 FedEx® - Ground" at bounding box center [329, 82] width 145 height 19
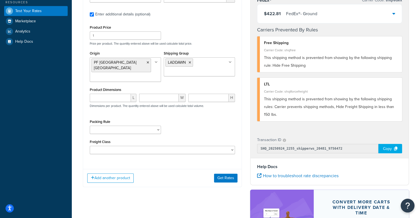
scroll to position [136, 0]
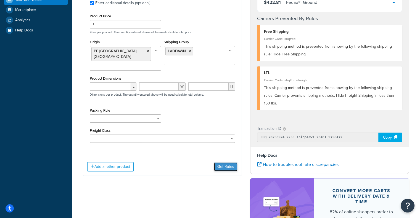
click at [220, 163] on button "Get Rates" at bounding box center [225, 167] width 23 height 9
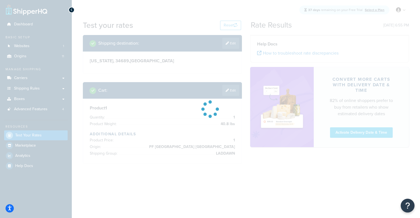
scroll to position [0, 0]
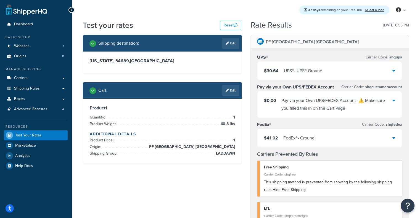
click at [220, 90] on div "Cart : Edit" at bounding box center [164, 90] width 150 height 11
click at [225, 90] on icon at bounding box center [226, 90] width 3 height 3
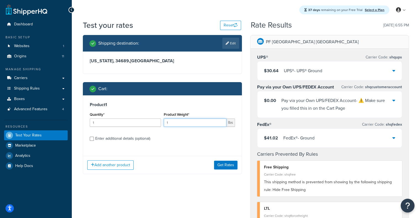
click at [189, 121] on input "1" at bounding box center [195, 123] width 63 height 8
drag, startPoint x: 179, startPoint y: 117, endPoint x: 182, endPoint y: 125, distance: 8.7
click at [182, 125] on div "Product Weight* 1 lbs" at bounding box center [199, 119] width 71 height 16
drag, startPoint x: 182, startPoint y: 125, endPoint x: 111, endPoint y: 122, distance: 71.0
click at [111, 122] on div "Quantity* 1 Product Weight* 1 lbs" at bounding box center [162, 121] width 148 height 20
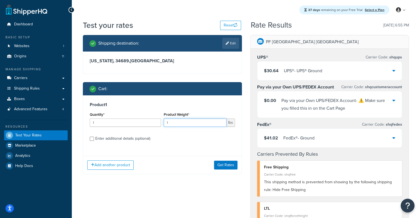
paste input "15"
type input "115"
click at [224, 167] on button "Get Rates" at bounding box center [225, 165] width 23 height 9
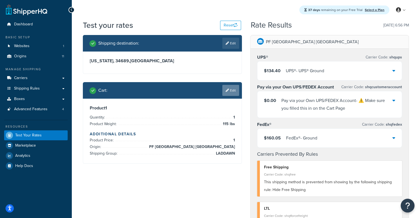
click at [228, 91] on link "Edit" at bounding box center [230, 90] width 17 height 11
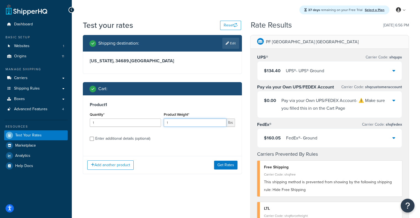
click at [189, 120] on input "1" at bounding box center [195, 123] width 63 height 8
drag, startPoint x: 189, startPoint y: 129, endPoint x: 182, endPoint y: 123, distance: 9.2
click at [182, 123] on div "Product Weight* 1 lbs" at bounding box center [199, 121] width 74 height 20
drag, startPoint x: 182, startPoint y: 123, endPoint x: 106, endPoint y: 109, distance: 76.9
click at [106, 109] on div "Product 1 Quantity* 1 Product Weight* 1 lbs Enter additional details (optional)" at bounding box center [162, 123] width 158 height 57
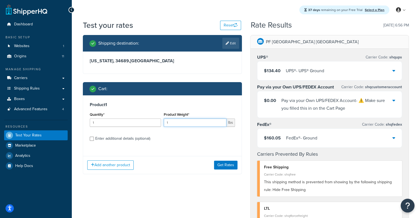
paste input "40.8"
type input "40.8"
drag, startPoint x: 138, startPoint y: 127, endPoint x: 101, endPoint y: 125, distance: 37.0
click at [101, 125] on input "1" at bounding box center [125, 123] width 71 height 8
drag, startPoint x: 101, startPoint y: 125, endPoint x: 40, endPoint y: 122, distance: 61.1
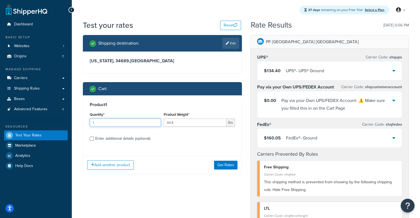
click at [40, 122] on div "Dashboard Basic Setup Websites 1 Origins 11 Manage Shipping Carriers Carriers A…" at bounding box center [210, 214] width 420 height 428
type input "6"
click at [221, 163] on button "Get Rates" at bounding box center [225, 165] width 23 height 9
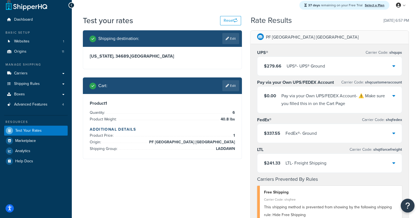
scroll to position [5, 0]
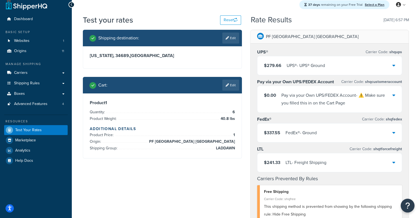
click at [320, 66] on div "UPS® - UPS® Ground" at bounding box center [305, 66] width 38 height 8
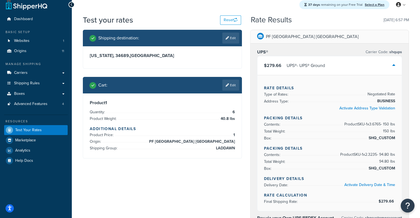
click at [336, 63] on div "$279.66 UPS® - UPS® Ground" at bounding box center [329, 65] width 145 height 19
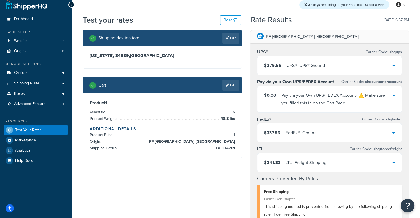
click at [276, 168] on div "$241.33 LTL - Freight Shipping" at bounding box center [329, 162] width 145 height 19
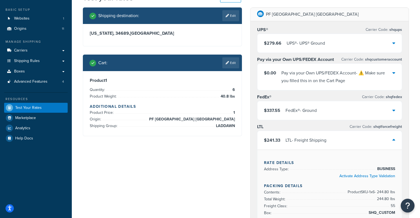
scroll to position [29, 0]
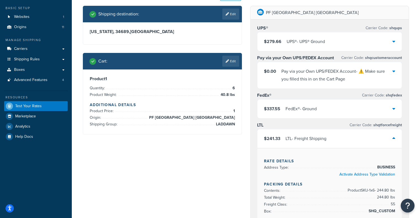
click at [320, 138] on div "LTL - Freight Shipping" at bounding box center [305, 139] width 41 height 8
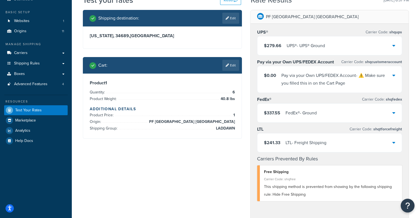
scroll to position [25, 0]
click at [232, 62] on link "Edit" at bounding box center [230, 65] width 17 height 11
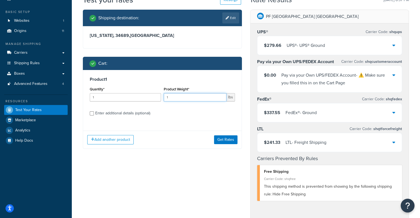
drag, startPoint x: 179, startPoint y: 101, endPoint x: 117, endPoint y: 97, distance: 62.0
click at [117, 97] on div "Quantity* 1 Product Weight* 1 lbs" at bounding box center [162, 96] width 148 height 20
paste input "20.2"
type input "20.2"
click at [106, 117] on div "Enter additional details (optional)" at bounding box center [122, 114] width 55 height 8
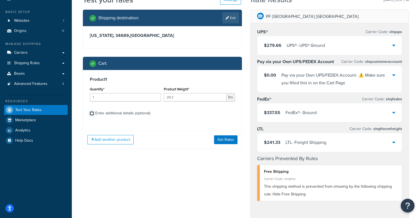
click at [94, 116] on input "Enter additional details (optional)" at bounding box center [92, 113] width 4 height 4
checkbox input "true"
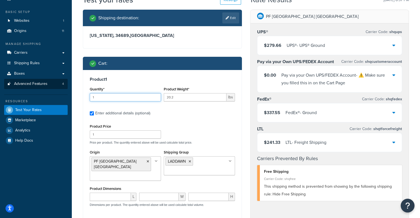
drag, startPoint x: 114, startPoint y: 99, endPoint x: 60, endPoint y: 87, distance: 54.9
click at [60, 87] on div "Dashboard Basic Setup Websites 1 Origins 11 Manage Shipping Carriers Carriers A…" at bounding box center [210, 179] width 420 height 408
type input "3"
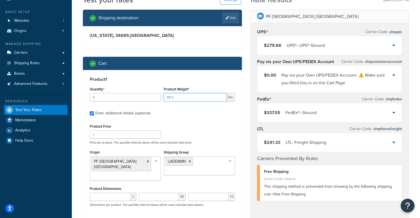
drag, startPoint x: 179, startPoint y: 95, endPoint x: 120, endPoint y: 89, distance: 58.9
click at [120, 89] on div "Quantity* 3 Product Weight* 20.2 lbs" at bounding box center [162, 96] width 148 height 20
paste input "76"
type input "20.76"
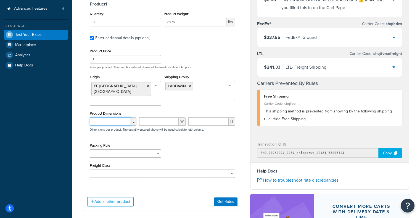
paste input "28.2"
click at [121, 118] on input "28.2" at bounding box center [110, 122] width 41 height 8
type input "28.2"
paste input "20.2"
click at [159, 119] on input "20.2" at bounding box center [159, 122] width 40 height 8
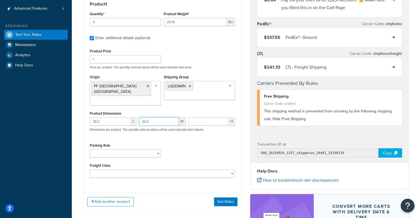
type input "20.2"
paste input "7.4"
click at [203, 118] on input "7.4" at bounding box center [208, 122] width 40 height 8
type input "7.4"
click at [227, 170] on select "50 55 60 65 70 77.5 85 92.5 100 110 125 150 175 200 250 300 400 500" at bounding box center [162, 174] width 145 height 8
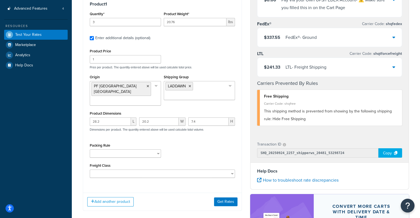
click at [249, 134] on div "PF Atlanta GA UPS® Carrier Code: shqups $279.66 UPS® - UPS® Ground Pay via your…" at bounding box center [329, 107] width 167 height 346
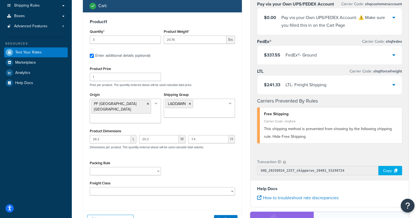
scroll to position [90, 0]
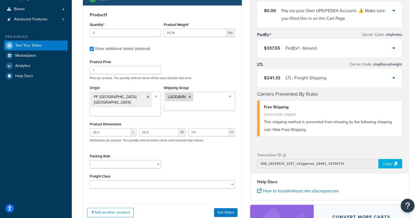
click at [190, 98] on icon at bounding box center [189, 96] width 2 height 3
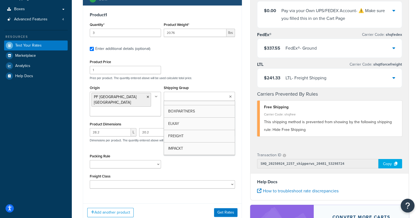
click at [190, 98] on input "Shipping Group" at bounding box center [189, 97] width 49 height 6
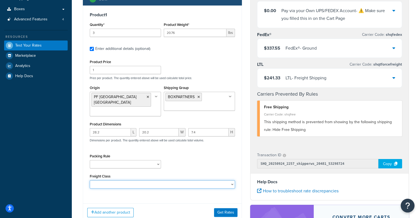
click at [217, 183] on select "50 55 60 65 70 77.5 85 92.5 100 110 125 150 175 200 250 300 400 500" at bounding box center [162, 184] width 145 height 8
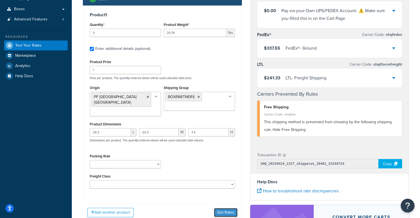
click at [222, 208] on button "Get Rates" at bounding box center [225, 212] width 23 height 9
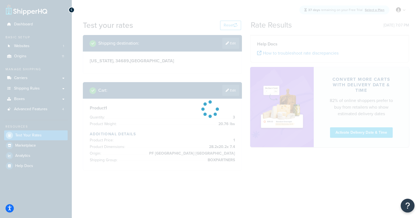
scroll to position [0, 0]
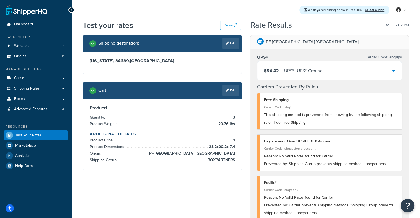
click at [311, 71] on div "UPS® - UPS® Ground" at bounding box center [303, 71] width 38 height 8
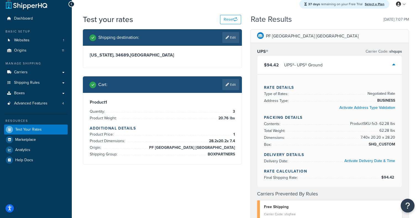
scroll to position [5, 0]
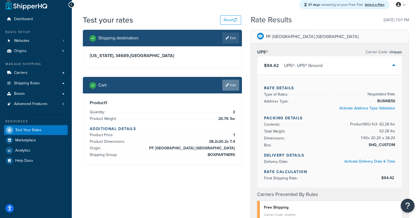
click at [223, 83] on link "Edit" at bounding box center [230, 85] width 17 height 11
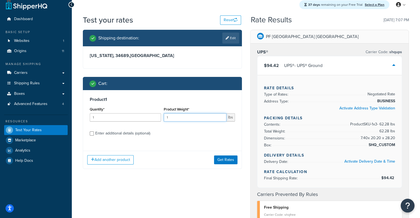
drag, startPoint x: 179, startPoint y: 120, endPoint x: 160, endPoint y: 118, distance: 18.3
click at [160, 118] on div "Quantity* 1 Product Weight* 1 lbs" at bounding box center [162, 116] width 148 height 20
type input "20.76"
click at [132, 120] on input "1" at bounding box center [125, 117] width 71 height 8
drag, startPoint x: 132, startPoint y: 120, endPoint x: 92, endPoint y: 117, distance: 41.0
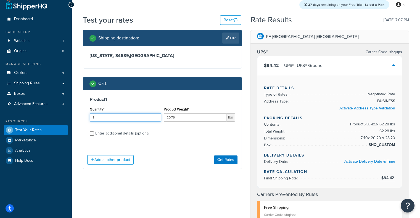
click at [92, 117] on input "1" at bounding box center [125, 117] width 71 height 8
type input "1"
type input "10"
click at [192, 133] on label "Enter additional details (optional)" at bounding box center [165, 133] width 140 height 9
click at [94, 133] on input "Enter additional details (optional)" at bounding box center [92, 134] width 4 height 4
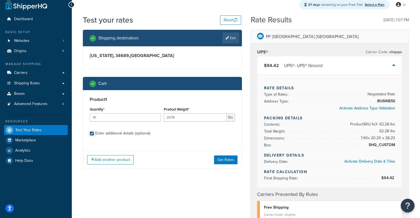
checkbox input "true"
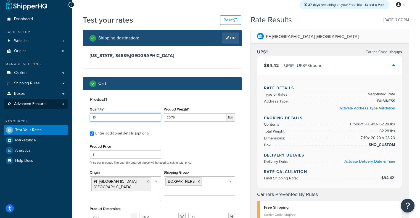
drag, startPoint x: 132, startPoint y: 117, endPoint x: 47, endPoint y: 102, distance: 86.3
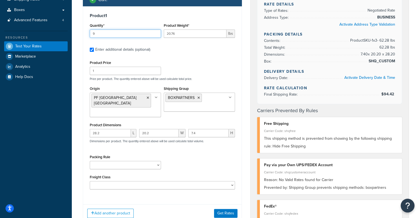
scroll to position [90, 0]
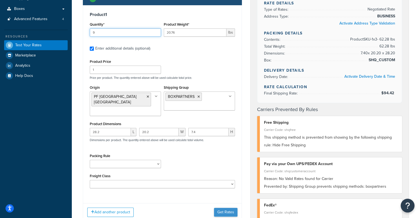
type input "9"
click at [225, 208] on button "Get Rates" at bounding box center [225, 212] width 23 height 9
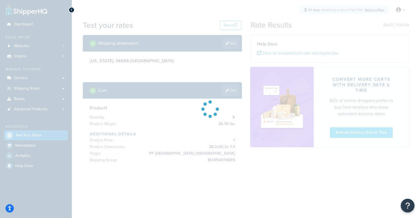
scroll to position [0, 0]
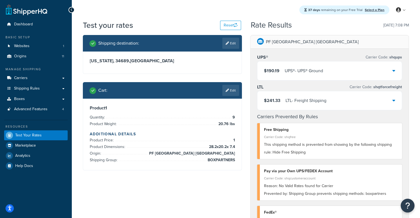
click at [301, 100] on div "LTL - Freight Shipping" at bounding box center [305, 101] width 41 height 8
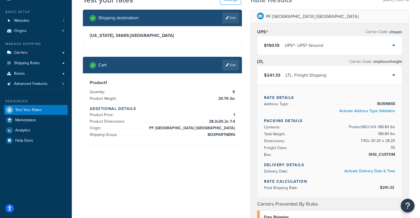
scroll to position [10, 0]
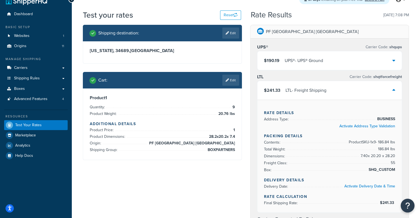
click at [305, 84] on div "$241.33 LTL - Freight Shipping" at bounding box center [329, 90] width 145 height 19
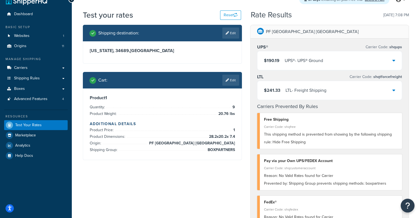
click at [303, 58] on div "UPS® - UPS® Ground" at bounding box center [304, 61] width 38 height 8
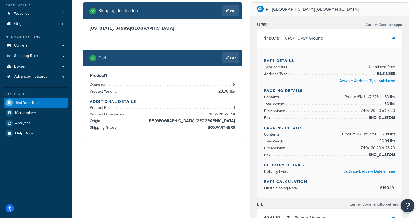
scroll to position [32, 0]
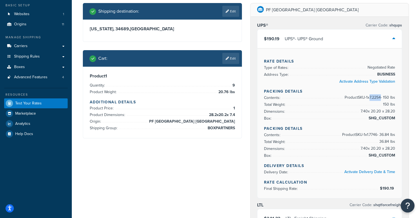
drag, startPoint x: 368, startPoint y: 97, endPoint x: 380, endPoint y: 97, distance: 11.9
click at [380, 97] on span "Product SKU-1 x 7.2254 - 150 lbs" at bounding box center [369, 97] width 52 height 7
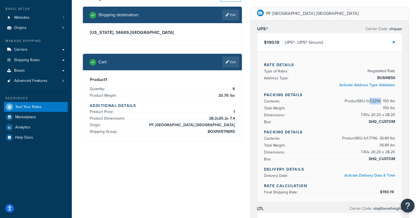
scroll to position [30, 0]
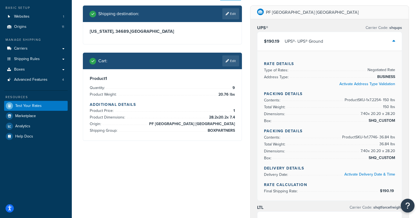
click at [347, 39] on div "$190.19 UPS® - UPS® Ground" at bounding box center [329, 41] width 145 height 19
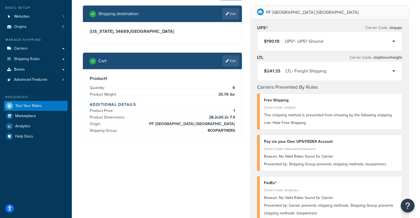
click at [311, 73] on div "LTL - Freight Shipping" at bounding box center [305, 71] width 41 height 8
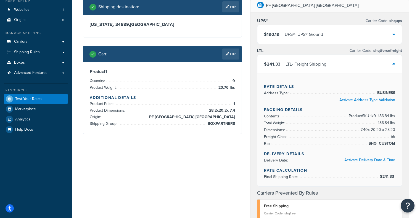
scroll to position [33, 0]
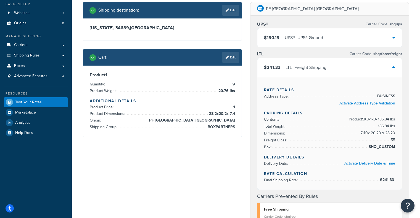
click at [311, 67] on div "LTL - Freight Shipping" at bounding box center [305, 68] width 41 height 8
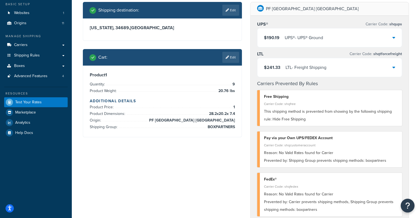
click at [311, 67] on div "LTL - Freight Shipping" at bounding box center [305, 68] width 41 height 8
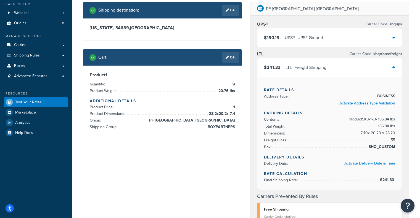
click at [383, 67] on div "$241.33 LTL - Freight Shipping" at bounding box center [329, 67] width 145 height 19
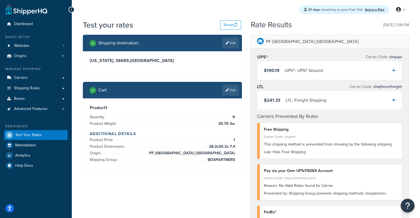
scroll to position [1, 0]
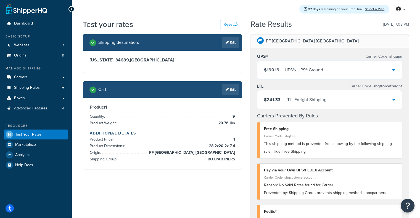
click at [273, 69] on span "$190.19" at bounding box center [271, 70] width 15 height 6
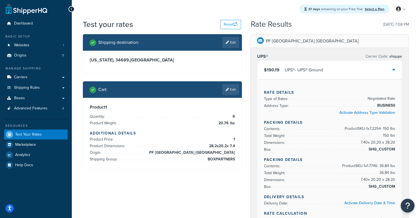
click at [273, 69] on span "$190.19" at bounding box center [271, 70] width 15 height 6
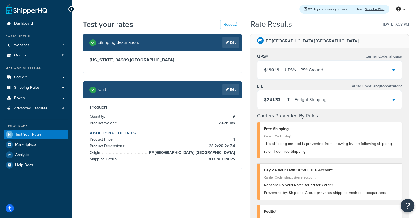
click at [273, 69] on span "$190.19" at bounding box center [271, 70] width 15 height 6
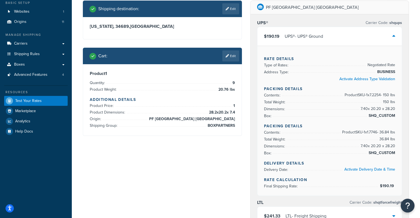
scroll to position [37, 0]
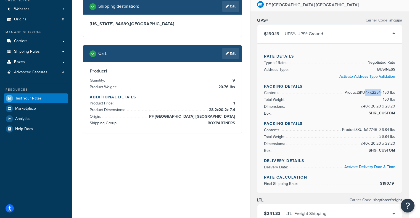
drag, startPoint x: 362, startPoint y: 93, endPoint x: 380, endPoint y: 94, distance: 17.9
click at [380, 94] on span "Product SKU-1 x 7.2254 - 150 lbs" at bounding box center [369, 92] width 52 height 7
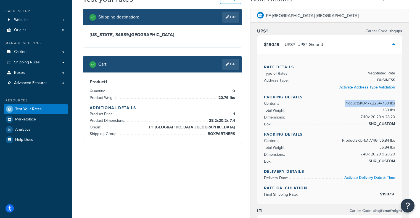
scroll to position [27, 0]
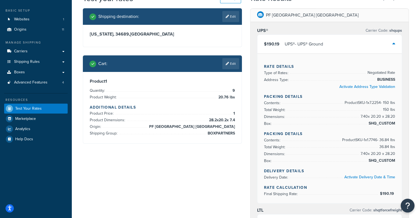
click at [350, 45] on div "$190.19 UPS® - UPS® Ground" at bounding box center [329, 44] width 145 height 19
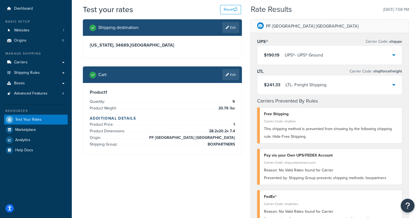
scroll to position [0, 0]
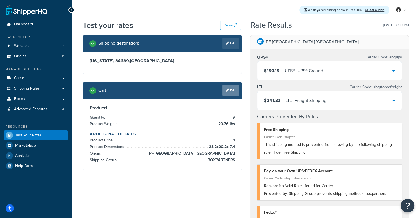
click at [234, 91] on link "Edit" at bounding box center [230, 90] width 17 height 11
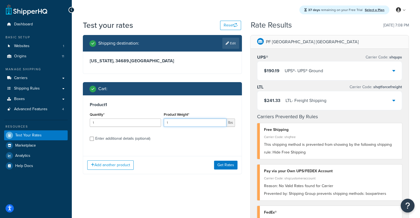
drag, startPoint x: 172, startPoint y: 124, endPoint x: 121, endPoint y: 122, distance: 51.1
click at [121, 122] on div "Quantity* 1 Product Weight* 1 lbs" at bounding box center [162, 121] width 148 height 20
paste input "4.68"
type input "14.68"
drag, startPoint x: 136, startPoint y: 119, endPoint x: 131, endPoint y: 120, distance: 5.2
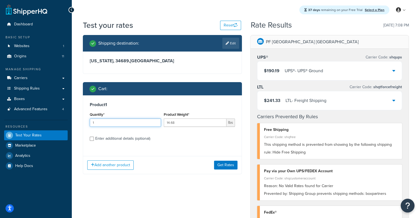
click at [131, 120] on div "1" at bounding box center [125, 123] width 71 height 8
drag, startPoint x: 131, startPoint y: 120, endPoint x: 70, endPoint y: 121, distance: 61.0
click at [70, 121] on div "Dashboard Basic Setup Websites 1 Origins 11 Manage Shipping Carriers Carriers A…" at bounding box center [210, 216] width 420 height 432
type input "3"
click at [117, 143] on div "Enter additional details (optional)" at bounding box center [122, 139] width 55 height 8
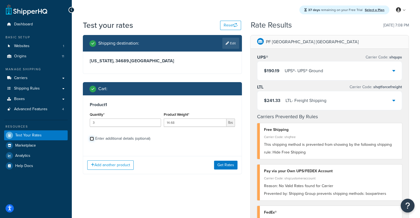
click at [94, 141] on input "Enter additional details (optional)" at bounding box center [92, 139] width 4 height 4
checkbox input "true"
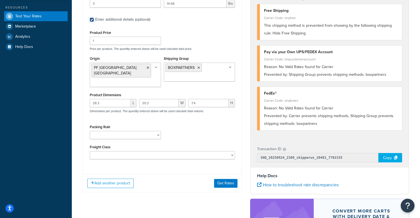
scroll to position [111, 0]
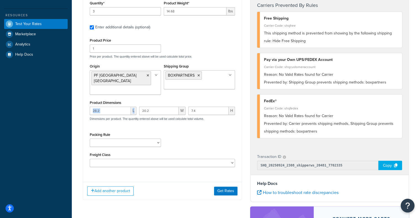
drag, startPoint x: 118, startPoint y: 111, endPoint x: 117, endPoint y: 104, distance: 7.1
click at [117, 107] on div "28.2 L" at bounding box center [112, 113] width 49 height 12
drag, startPoint x: 117, startPoint y: 104, endPoint x: 68, endPoint y: 105, distance: 48.3
click at [68, 105] on div "Dashboard Basic Setup Websites 1 Origins 11 Manage Shipping Carriers Carriers A…" at bounding box center [210, 105] width 420 height 432
paste input "4"
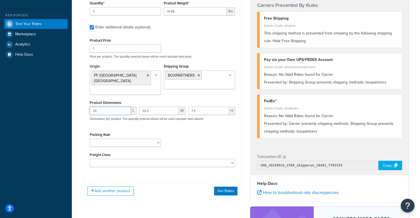
type input "24"
drag, startPoint x: 155, startPoint y: 108, endPoint x: 111, endPoint y: 99, distance: 43.9
click at [111, 99] on div "Product Dimensions 24 L 20.2 W 7.4 H Dimensions per product. The quantity enter…" at bounding box center [162, 113] width 145 height 28
paste input "17"
type input "17.2"
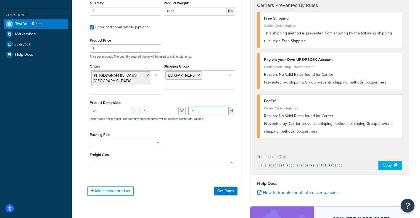
drag, startPoint x: 204, startPoint y: 108, endPoint x: 123, endPoint y: 103, distance: 81.3
click at [123, 107] on div "24 L 17.2 W 7.4 H Dimensions per product. The quantity entered above will be us…" at bounding box center [162, 117] width 148 height 20
paste input "8"
type input "8"
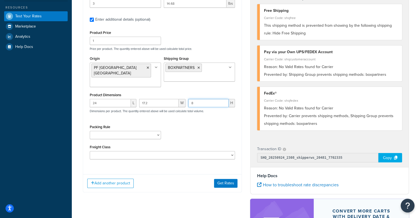
scroll to position [118, 0]
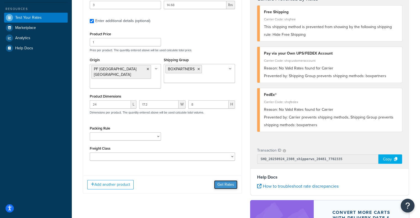
click at [224, 180] on button "Get Rates" at bounding box center [225, 184] width 23 height 9
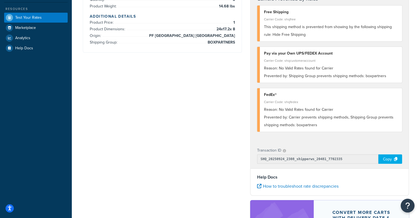
scroll to position [0, 0]
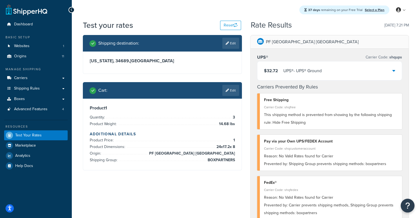
click at [376, 70] on div "$32.72 UPS® - UPS® Ground" at bounding box center [329, 71] width 145 height 19
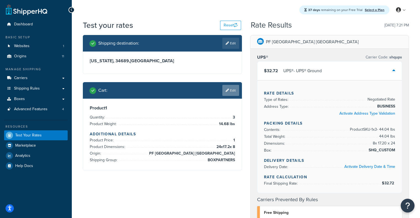
click at [225, 86] on link "Edit" at bounding box center [230, 90] width 17 height 11
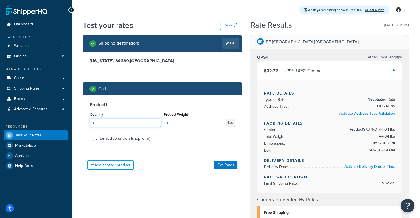
drag, startPoint x: 135, startPoint y: 125, endPoint x: 84, endPoint y: 111, distance: 53.4
click at [84, 111] on div "Product 1 Quantity* 1 Product Weight* 1 lbs Enter additional details (optional)" at bounding box center [162, 123] width 158 height 57
type input "10"
drag, startPoint x: 188, startPoint y: 123, endPoint x: 115, endPoint y: 115, distance: 73.8
click at [115, 115] on div "Quantity* 10 Product Weight* 1 lbs" at bounding box center [162, 121] width 148 height 20
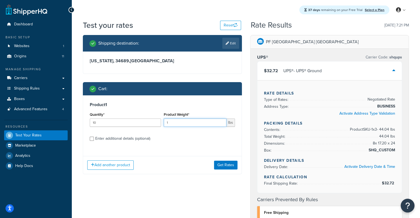
paste input "4.68"
type input "14.68"
click at [229, 169] on button "Get Rates" at bounding box center [225, 165] width 23 height 9
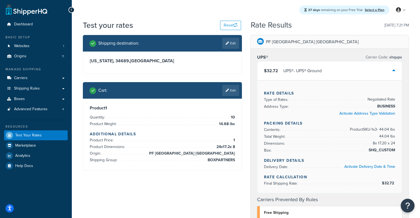
click at [229, 170] on div at bounding box center [162, 170] width 158 height 0
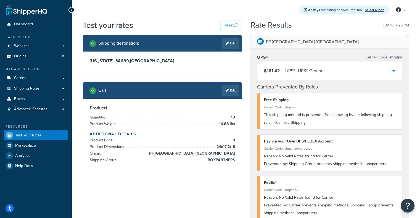
click at [327, 78] on div "$161.42 UPS® - UPS® Ground" at bounding box center [329, 71] width 145 height 19
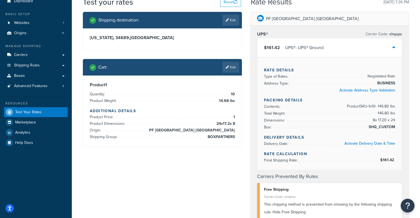
scroll to position [24, 0]
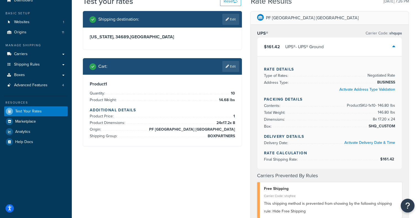
click at [375, 44] on div "$161.42 UPS® - UPS® Ground" at bounding box center [329, 47] width 145 height 19
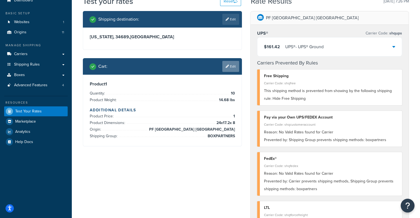
click at [228, 66] on link "Edit" at bounding box center [230, 66] width 17 height 11
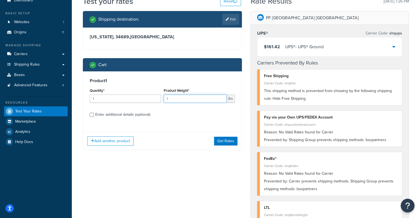
click at [179, 99] on input "1" at bounding box center [195, 99] width 63 height 8
drag, startPoint x: 184, startPoint y: 98, endPoint x: 108, endPoint y: 85, distance: 76.9
click at [108, 85] on div "Product 1 Quantity* 1 Product Weight* 1 lbs Enter additional details (optional)" at bounding box center [162, 99] width 158 height 57
paste input "4.68"
type input "14.68"
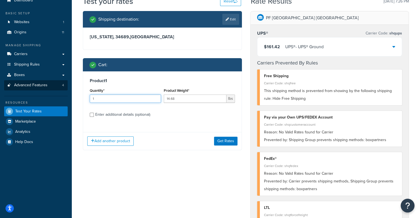
drag, startPoint x: 125, startPoint y: 99, endPoint x: 45, endPoint y: 87, distance: 80.4
click at [45, 87] on div "Dashboard Basic Setup Websites 1 Origins 11 Manage Shipping Carriers Carriers A…" at bounding box center [210, 201] width 420 height 451
type input "11"
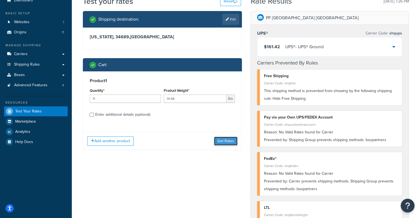
click at [233, 143] on button "Get Rates" at bounding box center [225, 141] width 23 height 9
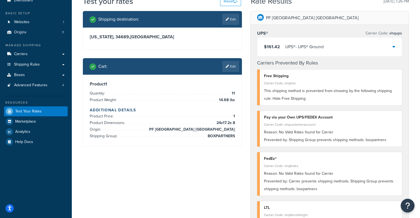
scroll to position [0, 0]
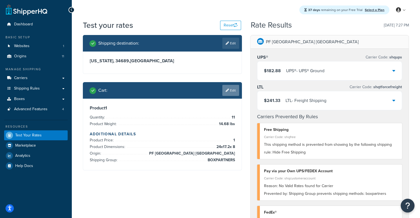
click at [226, 89] on icon at bounding box center [226, 90] width 3 height 3
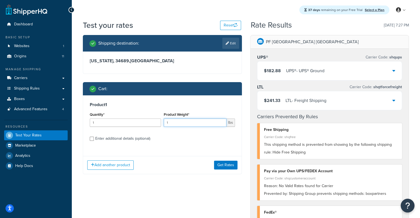
drag, startPoint x: 198, startPoint y: 123, endPoint x: 129, endPoint y: 120, distance: 68.8
click at [129, 120] on div "Quantity* 1 Product Weight* 1 lbs" at bounding box center [162, 121] width 148 height 20
paste input "4.68"
type input "14.68"
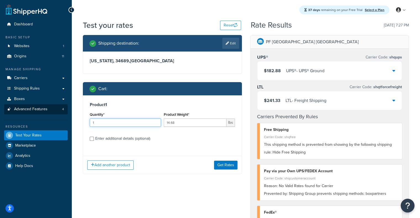
drag, startPoint x: 124, startPoint y: 126, endPoint x: 11, endPoint y: 111, distance: 114.0
click at [11, 111] on div "Dashboard Basic Setup Websites 1 Origins 11 Manage Shipping Carriers Carriers A…" at bounding box center [210, 216] width 420 height 432
type input "25"
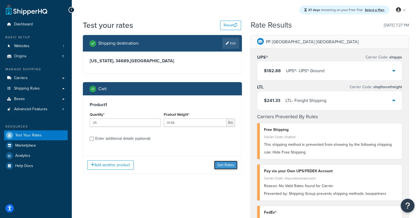
click at [216, 169] on button "Get Rates" at bounding box center [225, 165] width 23 height 9
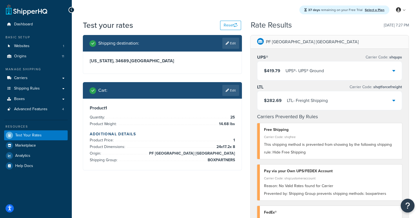
click at [310, 107] on div "$282.69 LTL - Freight Shipping" at bounding box center [329, 100] width 145 height 19
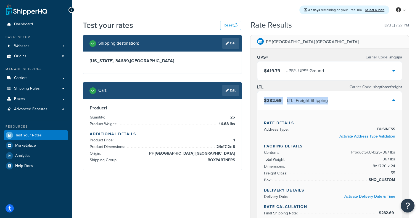
drag, startPoint x: 418, startPoint y: 88, endPoint x: 422, endPoint y: 106, distance: 18.0
click at [328, 92] on div "$282.69 LTL - Freight Shipping" at bounding box center [329, 100] width 145 height 19
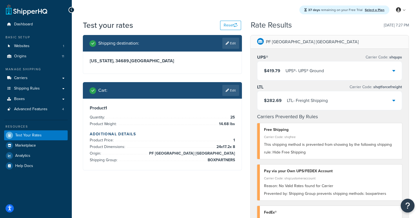
click at [224, 6] on div "37 days remaining on your Free Trial Select a Plan My Profile Billing Global Se…" at bounding box center [246, 10] width 348 height 20
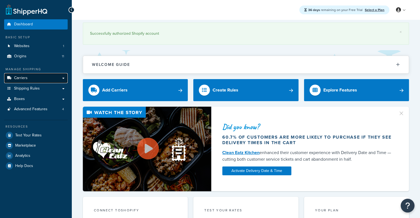
click at [36, 78] on link "Carriers" at bounding box center [35, 78] width 63 height 10
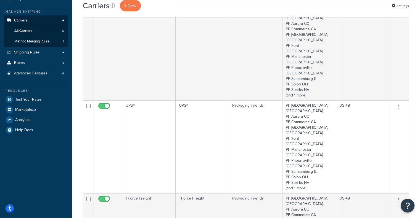
scroll to position [59, 0]
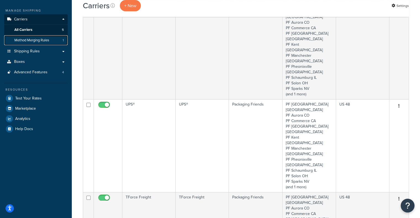
click at [44, 43] on link "Method Merging Rules 1" at bounding box center [35, 40] width 63 height 10
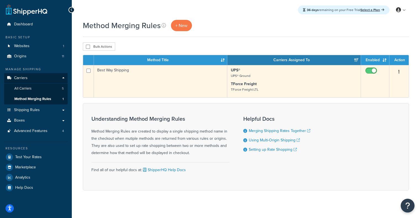
click at [398, 73] on icon "button" at bounding box center [398, 72] width 1 height 4
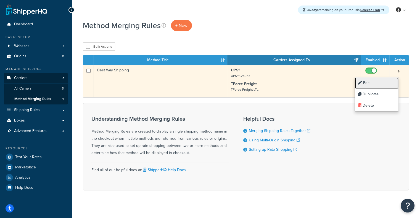
click at [385, 81] on link "Edit" at bounding box center [377, 83] width 44 height 11
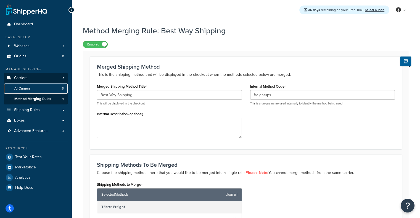
click at [44, 90] on link "All Carriers 5" at bounding box center [35, 89] width 63 height 10
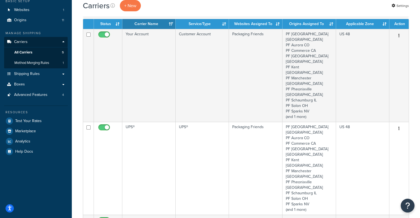
scroll to position [62, 0]
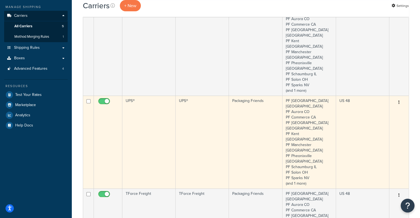
click at [259, 103] on td "Packaging Friends" at bounding box center [256, 142] width 54 height 93
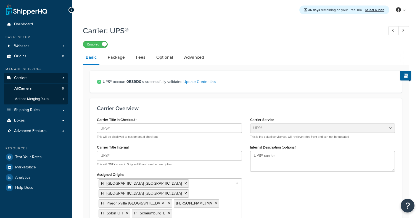
select select "ups"
select select "06"
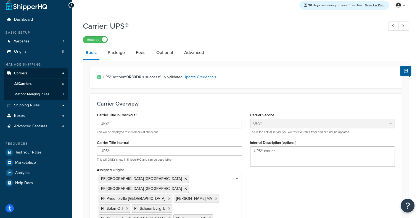
scroll to position [7, 0]
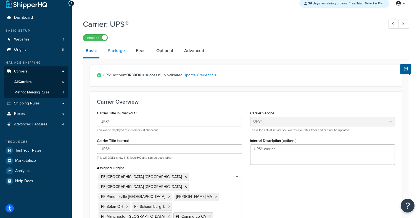
click at [116, 54] on link "Package" at bounding box center [116, 50] width 23 height 13
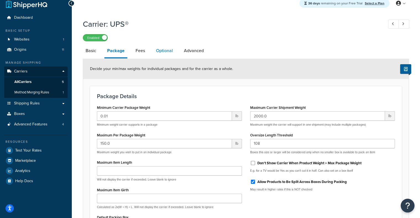
click at [160, 46] on link "Optional" at bounding box center [164, 50] width 22 height 13
select select "business"
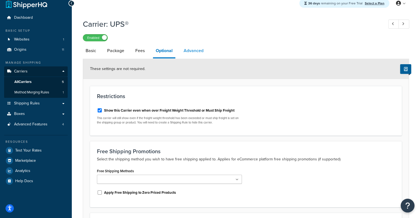
click at [194, 50] on link "Advanced" at bounding box center [193, 50] width 25 height 13
select select "false"
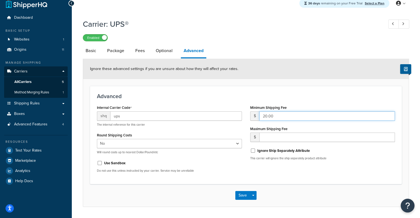
drag, startPoint x: 286, startPoint y: 116, endPoint x: 256, endPoint y: 117, distance: 29.5
click at [256, 117] on div "$ 20.00" at bounding box center [322, 115] width 145 height 9
drag, startPoint x: 274, startPoint y: 144, endPoint x: 281, endPoint y: 137, distance: 10.3
click at [281, 137] on div "Minimum Shipping Fee $ 20.00 Maximum Shipping Fee $ Ignore Ship Separately Attr…" at bounding box center [322, 134] width 153 height 61
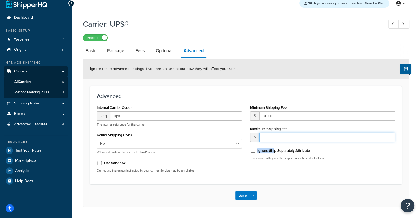
click at [281, 137] on input "number" at bounding box center [327, 137] width 136 height 9
type input "600"
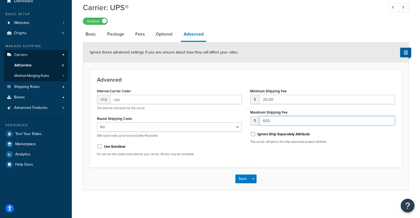
drag, startPoint x: 289, startPoint y: 123, endPoint x: 216, endPoint y: 123, distance: 72.6
click at [216, 123] on div "Internal Carrier Code shq ups The internal reference for this carrier Round Shi…" at bounding box center [246, 123] width 306 height 73
click at [283, 121] on input "number" at bounding box center [327, 120] width 136 height 9
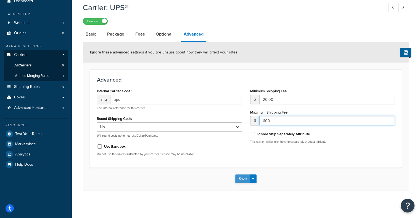
type input "600"
click at [241, 180] on button "Save" at bounding box center [242, 179] width 15 height 9
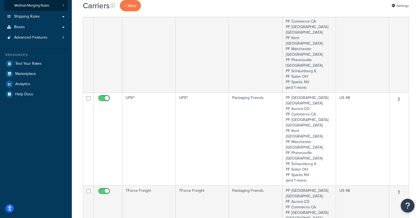
scroll to position [105, 0]
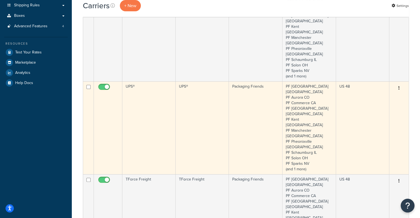
click at [204, 102] on td "UPS®" at bounding box center [202, 127] width 53 height 93
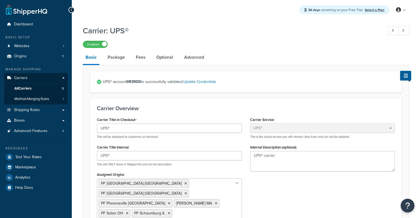
select select "ups"
select select "06"
click at [192, 57] on link "Advanced" at bounding box center [193, 57] width 25 height 13
select select "false"
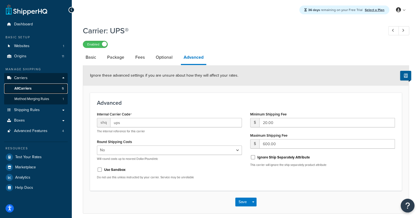
click at [47, 89] on link "All Carriers 5" at bounding box center [35, 89] width 63 height 10
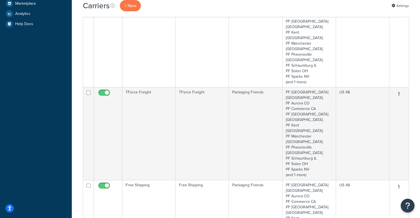
scroll to position [161, 0]
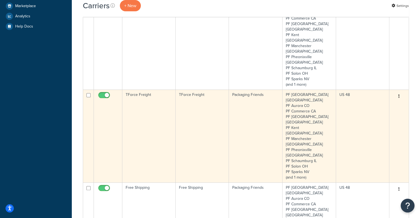
click at [199, 90] on td "TForce Freight" at bounding box center [202, 136] width 53 height 93
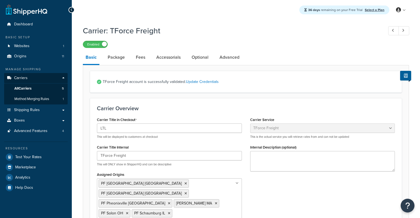
select select "tforceFreight"
click at [202, 56] on link "Optional" at bounding box center [200, 57] width 22 height 13
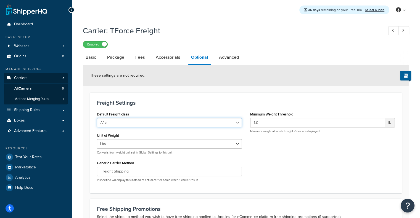
click at [197, 121] on select "50 55 60 65 70 77.5 85 92.5 100 110 125 150 175 200 250 300 400 500" at bounding box center [169, 122] width 145 height 9
select select "55"
click at [97, 118] on select "50 55 60 65 70 77.5 85 92.5 100 110 125 150 175 200 250 300 400 500" at bounding box center [169, 122] width 145 height 9
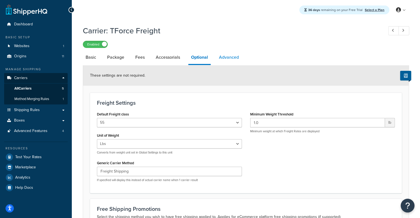
click at [228, 58] on link "Advanced" at bounding box center [228, 57] width 25 height 13
select select "false"
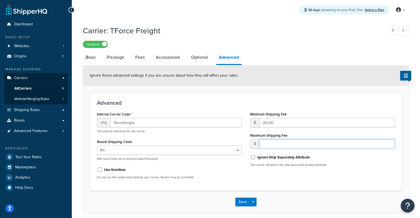
click at [276, 146] on input "number" at bounding box center [327, 143] width 136 height 9
type input "600"
drag, startPoint x: 414, startPoint y: 108, endPoint x: 414, endPoint y: 137, distance: 28.1
click at [414, 137] on div "Carrier: TForce Freight Enabled Basic Package Fees Accessorials Optional Advanc…" at bounding box center [246, 125] width 348 height 205
click at [248, 201] on button "Save" at bounding box center [242, 202] width 15 height 9
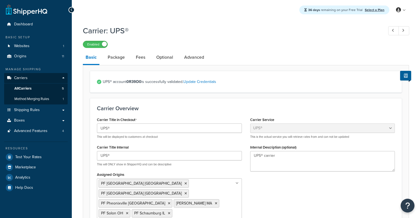
select select "ups"
select select "06"
click at [155, 59] on link "Optional" at bounding box center [164, 57] width 22 height 13
select select "business"
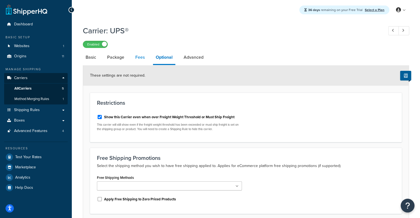
click at [135, 60] on link "Fees" at bounding box center [139, 57] width 15 height 13
select select "AFTER"
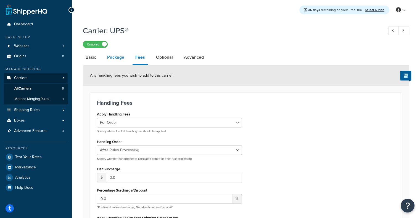
click at [112, 60] on link "Package" at bounding box center [115, 57] width 23 height 13
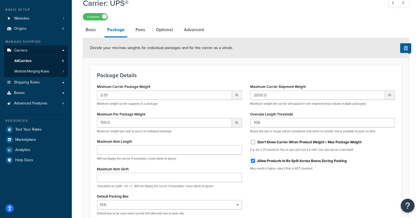
scroll to position [30, 0]
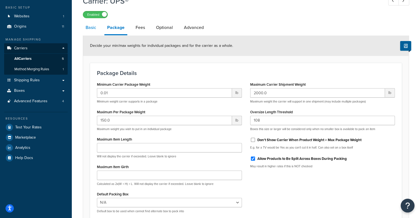
click at [98, 33] on link "Basic" at bounding box center [91, 27] width 16 height 13
select select "ups"
select select "06"
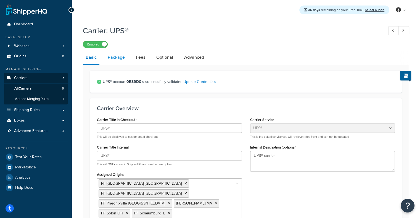
click at [120, 57] on link "Package" at bounding box center [116, 57] width 23 height 13
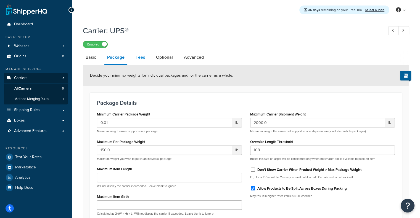
click at [139, 58] on link "Fees" at bounding box center [140, 57] width 15 height 13
select select "AFTER"
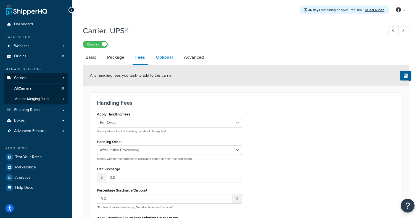
click at [163, 58] on link "Optional" at bounding box center [164, 57] width 22 height 13
select select "business"
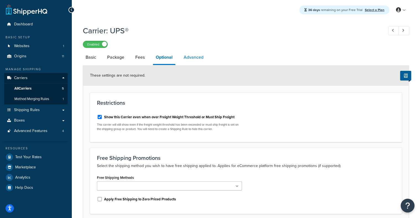
click at [196, 58] on link "Advanced" at bounding box center [193, 57] width 25 height 13
select select "false"
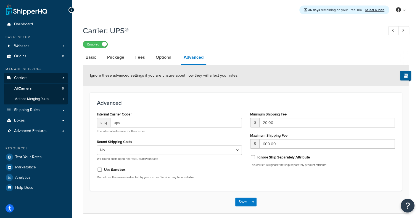
scroll to position [23, 0]
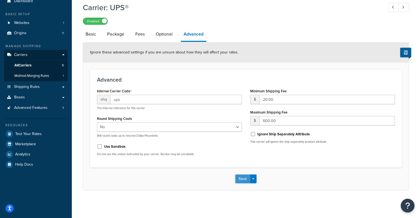
click at [238, 178] on button "Save" at bounding box center [242, 179] width 15 height 9
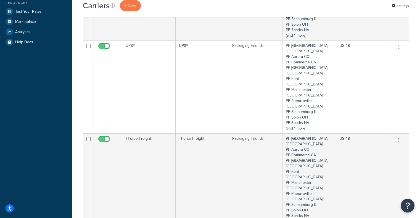
scroll to position [149, 0]
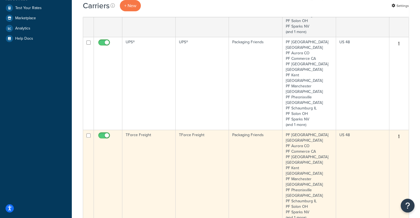
click at [148, 130] on td "TForce Freight" at bounding box center [148, 176] width 53 height 93
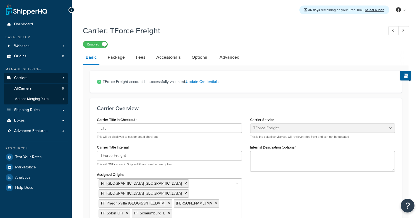
select select "tforceFreight"
click at [231, 57] on link "Advanced" at bounding box center [229, 57] width 25 height 13
select select "false"
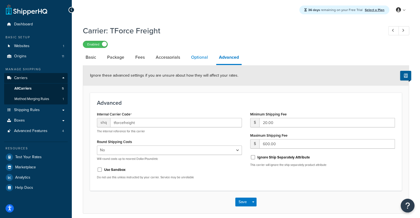
click at [194, 55] on link "Optional" at bounding box center [199, 57] width 22 height 13
select select "55"
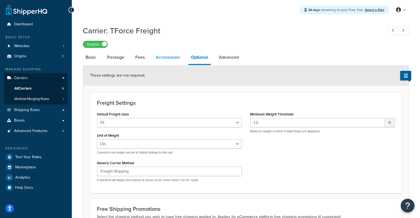
click at [166, 57] on link "Accessorials" at bounding box center [168, 57] width 30 height 13
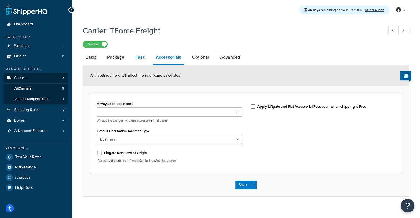
click at [138, 58] on link "Fees" at bounding box center [139, 57] width 15 height 13
select select "AFTER"
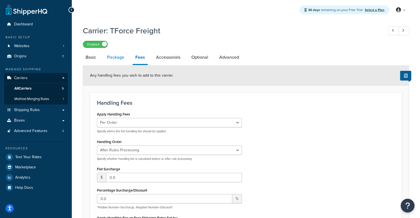
click at [110, 60] on link "Package" at bounding box center [115, 57] width 23 height 13
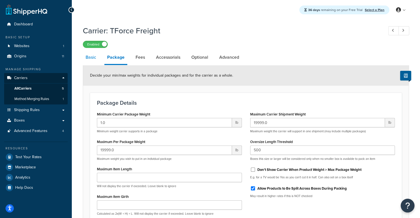
click at [90, 59] on link "Basic" at bounding box center [91, 57] width 16 height 13
select select "tforceFreight"
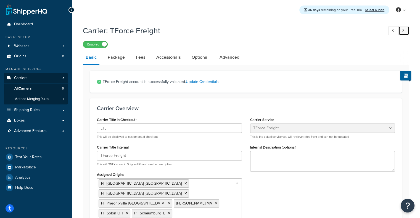
click at [406, 32] on link at bounding box center [403, 30] width 11 height 9
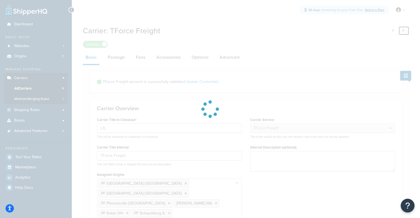
type input "FedEx®"
select select "fedEx"
type textarea "FedEx carrier"
select select "REQUEST_COURIER"
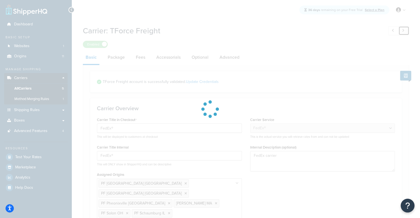
select select "YOUR_PACKAGING"
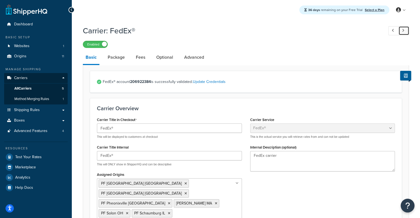
scroll to position [34, 0]
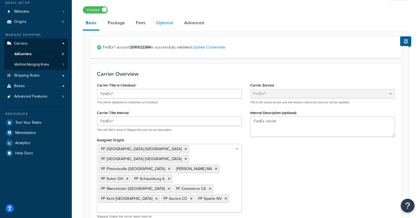
click at [171, 28] on link "Optional" at bounding box center [164, 22] width 22 height 13
select select "business"
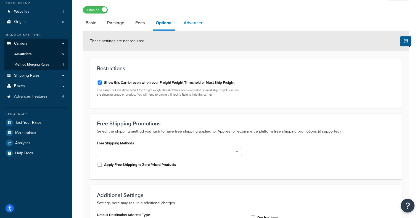
click at [190, 25] on link "Advanced" at bounding box center [193, 22] width 25 height 13
select select "false"
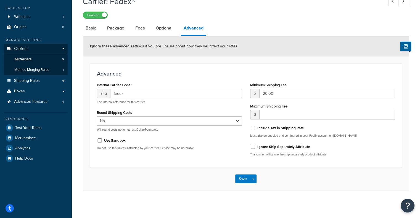
scroll to position [30, 0]
click at [269, 110] on input "number" at bounding box center [327, 114] width 136 height 9
type input "600"
drag, startPoint x: 131, startPoint y: 26, endPoint x: 138, endPoint y: 28, distance: 7.9
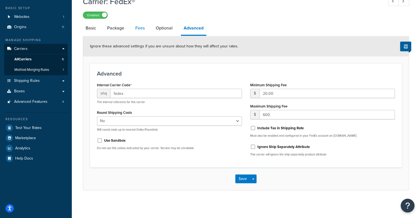
click at [138, 28] on link "Fees" at bounding box center [139, 28] width 15 height 13
select select "AFTER"
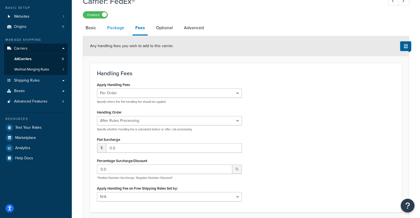
click at [125, 29] on link "Package" at bounding box center [115, 27] width 23 height 13
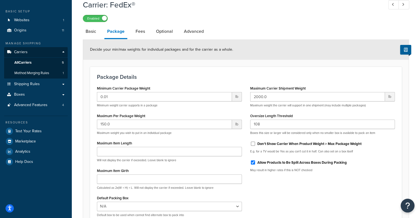
scroll to position [87, 0]
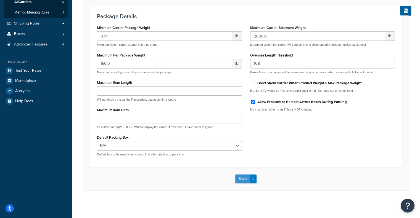
click at [241, 178] on button "Save" at bounding box center [242, 179] width 15 height 9
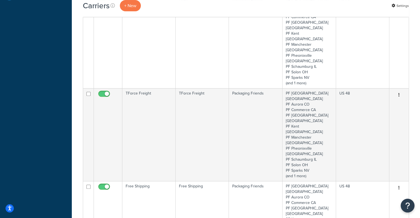
drag, startPoint x: 424, startPoint y: 101, endPoint x: 424, endPoint y: 111, distance: 10.2
click at [419, 111] on html "Press Alt+1 for screen-reader mode, Alt+0 to cancel Accessibility Screen-Reader…" at bounding box center [210, 158] width 420 height 699
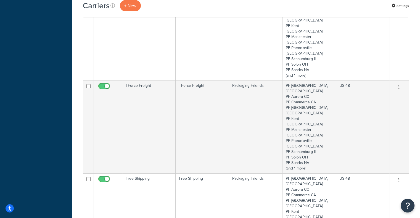
scroll to position [188, 0]
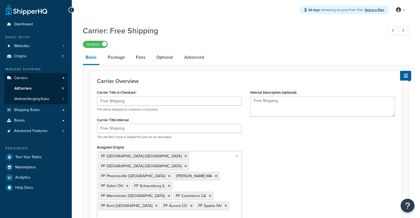
select select "free"
click at [193, 56] on link "Advanced" at bounding box center [193, 57] width 25 height 13
select select "false"
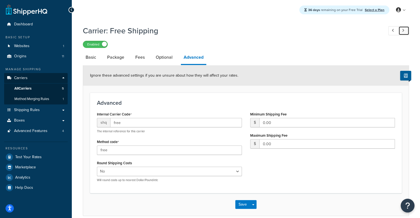
click at [406, 29] on link at bounding box center [403, 30] width 11 height 9
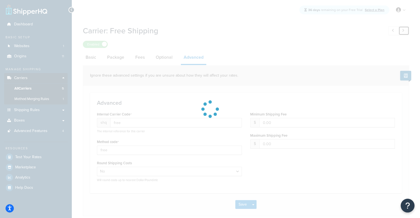
type input "tforcefreight"
type input "20.00"
type input "600.00"
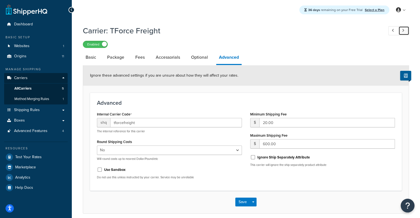
click at [405, 32] on link at bounding box center [403, 30] width 11 height 9
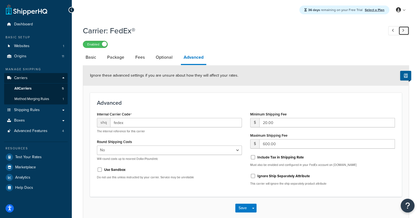
click at [400, 32] on link at bounding box center [403, 30] width 11 height 9
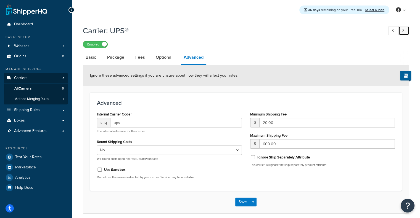
click at [400, 32] on link at bounding box center [403, 30] width 11 height 9
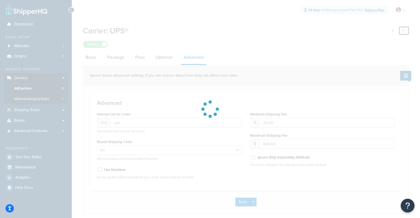
type input "customeraccount"
type input "0.00"
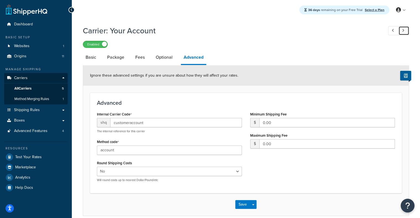
click at [403, 32] on icon at bounding box center [403, 31] width 2 height 4
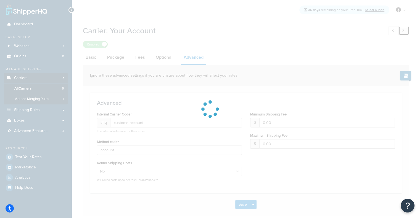
type input "free"
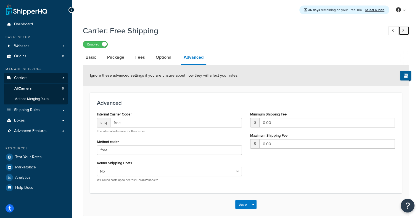
click at [403, 32] on icon at bounding box center [403, 31] width 2 height 4
type input "tforcefreight"
type input "20.00"
type input "600.00"
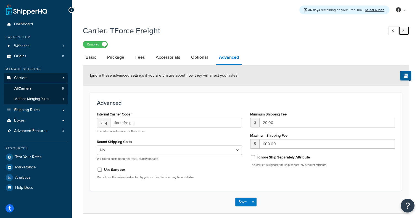
click at [403, 32] on icon at bounding box center [403, 31] width 2 height 4
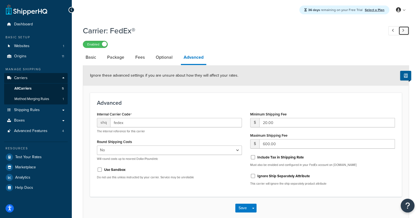
click at [403, 32] on icon at bounding box center [403, 31] width 2 height 4
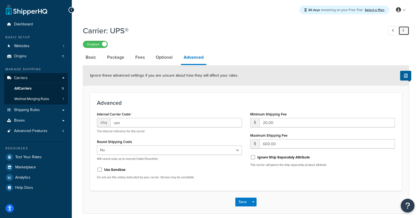
click at [403, 32] on icon at bounding box center [403, 31] width 2 height 4
type input "customeraccount"
type input "0.00"
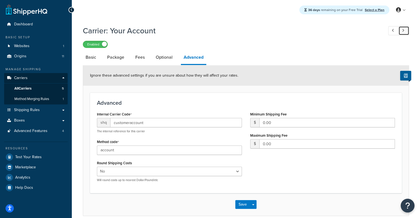
click at [403, 32] on icon at bounding box center [403, 31] width 2 height 4
type input "free"
click at [403, 32] on icon at bounding box center [403, 31] width 2 height 4
type input "tforcefreight"
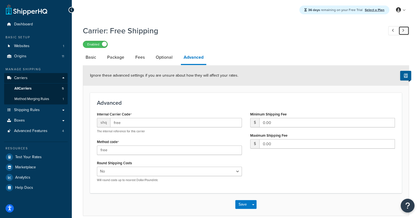
type input "20.00"
type input "600.00"
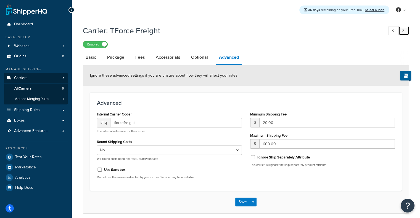
click at [403, 32] on icon at bounding box center [403, 31] width 2 height 4
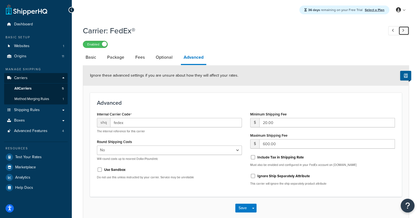
click at [403, 32] on icon at bounding box center [403, 31] width 2 height 4
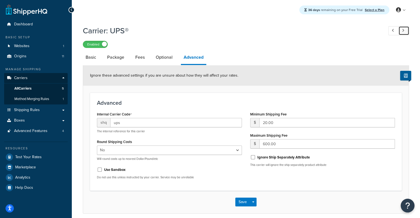
click at [403, 32] on icon at bounding box center [403, 31] width 2 height 4
type input "customeraccount"
type input "0.00"
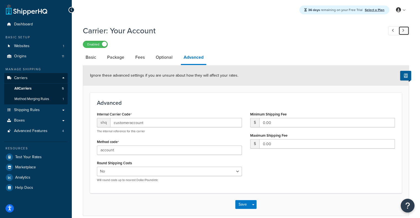
click at [403, 32] on icon at bounding box center [403, 31] width 2 height 4
type input "free"
